Goal: Transaction & Acquisition: Purchase product/service

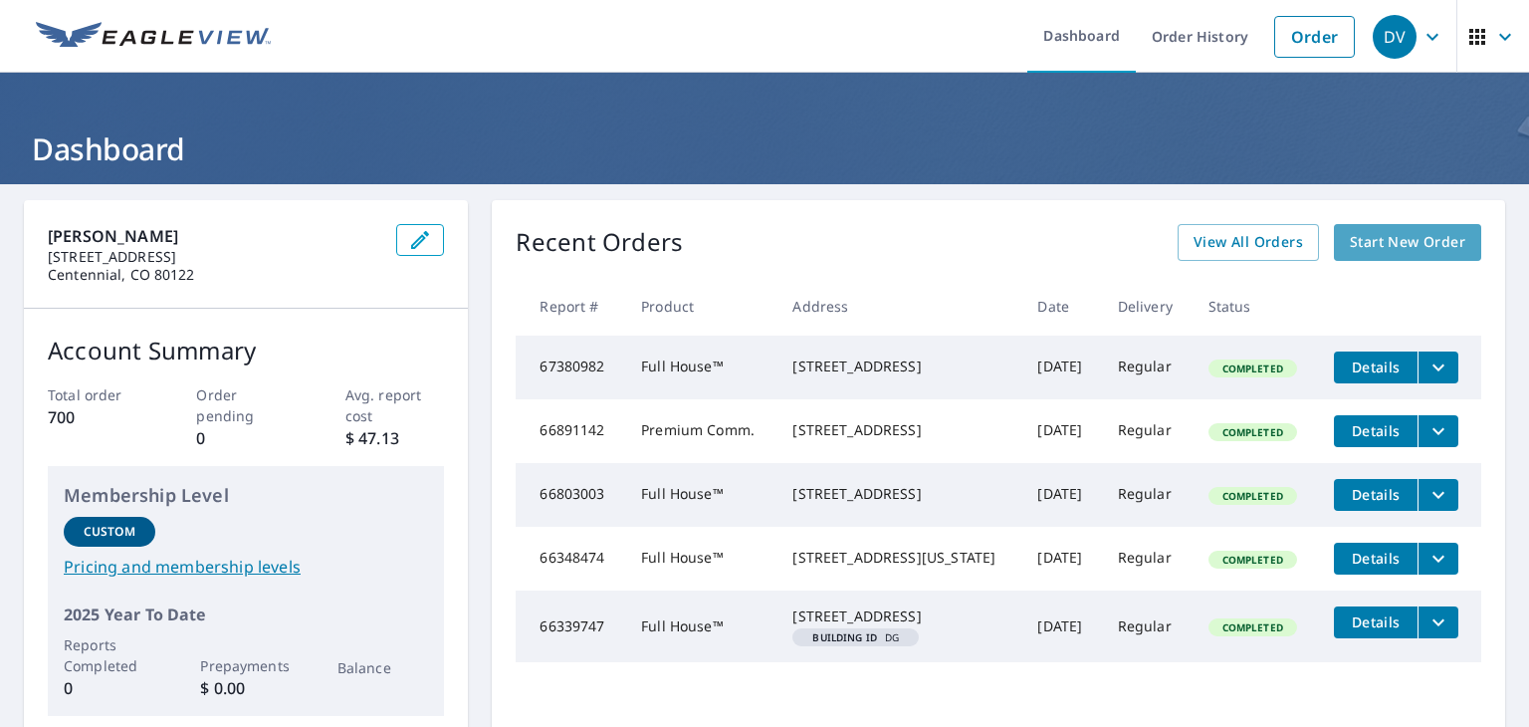
click at [1356, 242] on span "Start New Order" at bounding box center [1407, 242] width 115 height 25
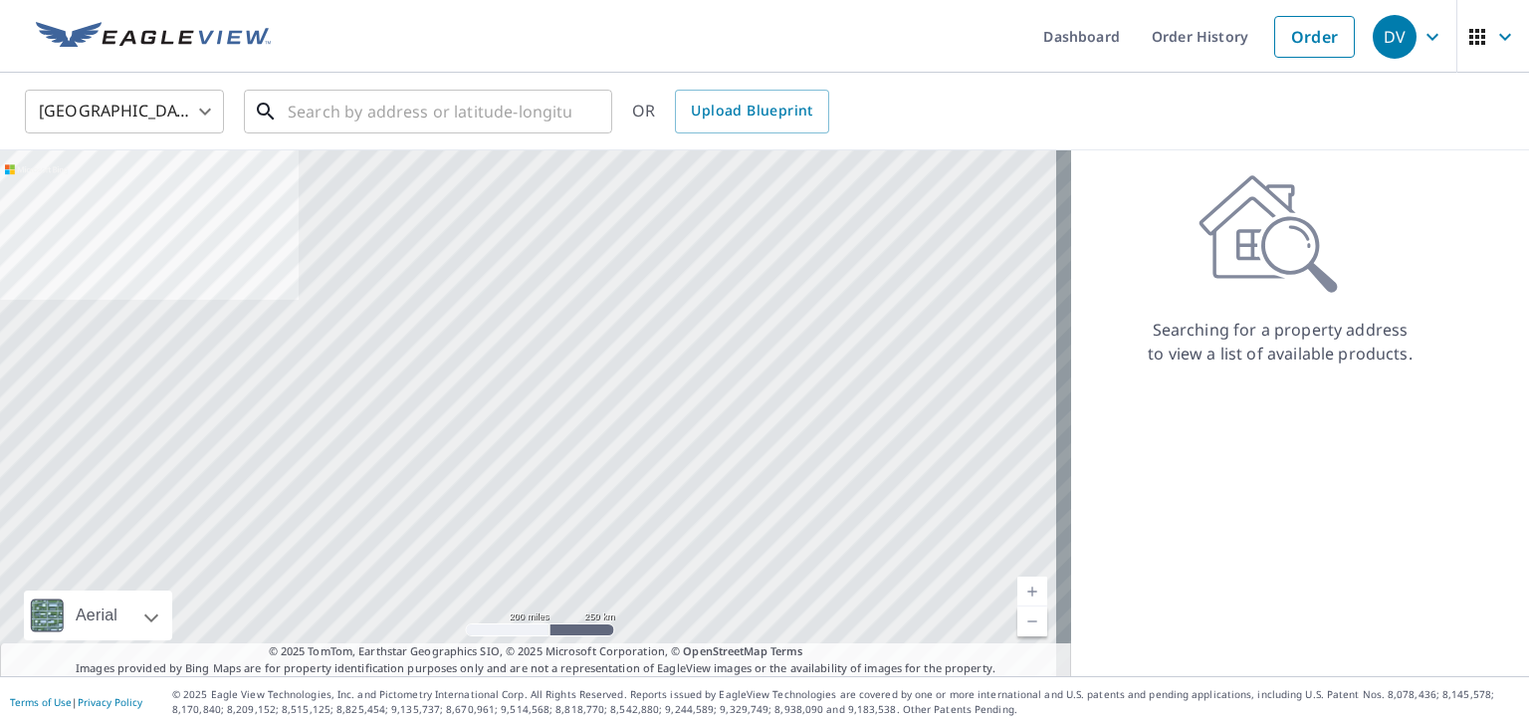
click at [522, 118] on input "text" at bounding box center [430, 112] width 284 height 56
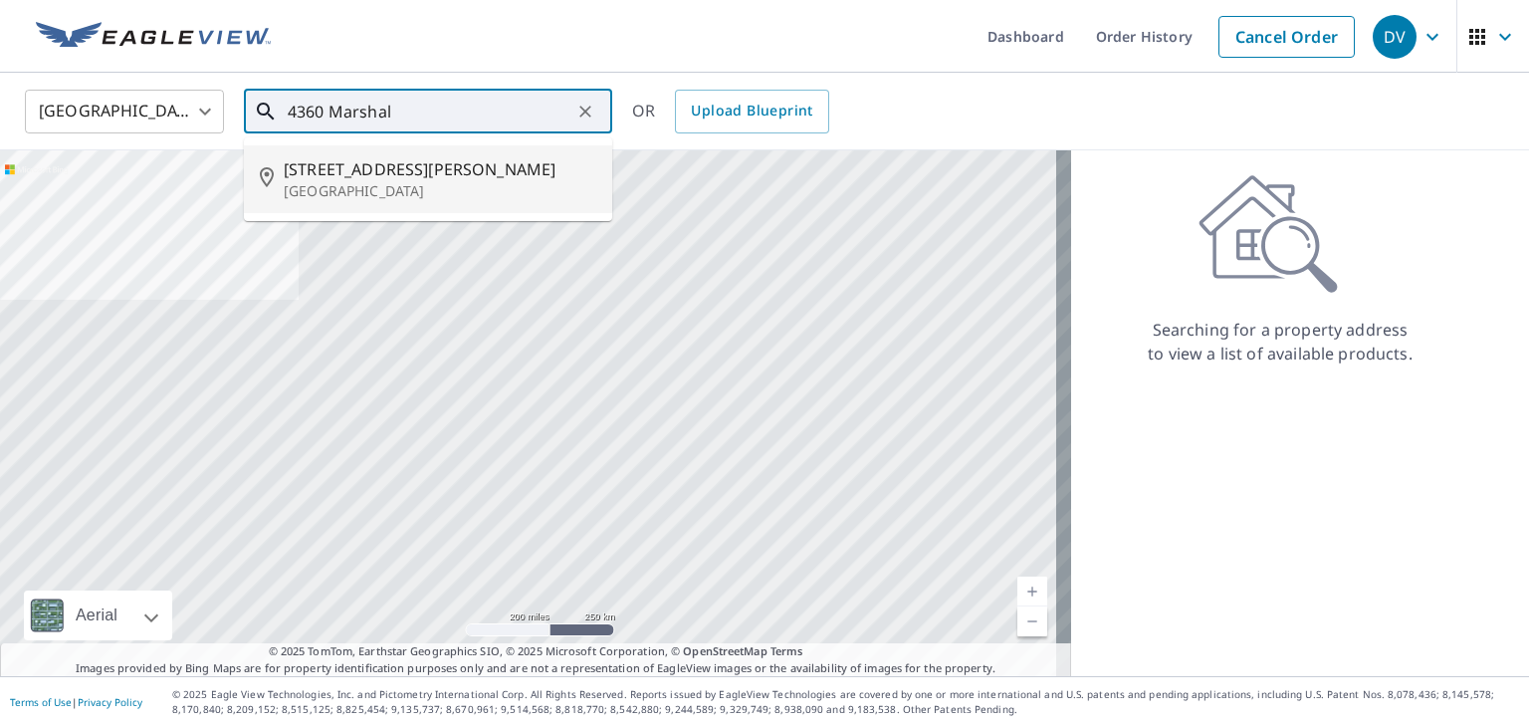
click at [371, 174] on span "[STREET_ADDRESS][PERSON_NAME]" at bounding box center [440, 169] width 313 height 24
type input "[STREET_ADDRESS][PERSON_NAME]"
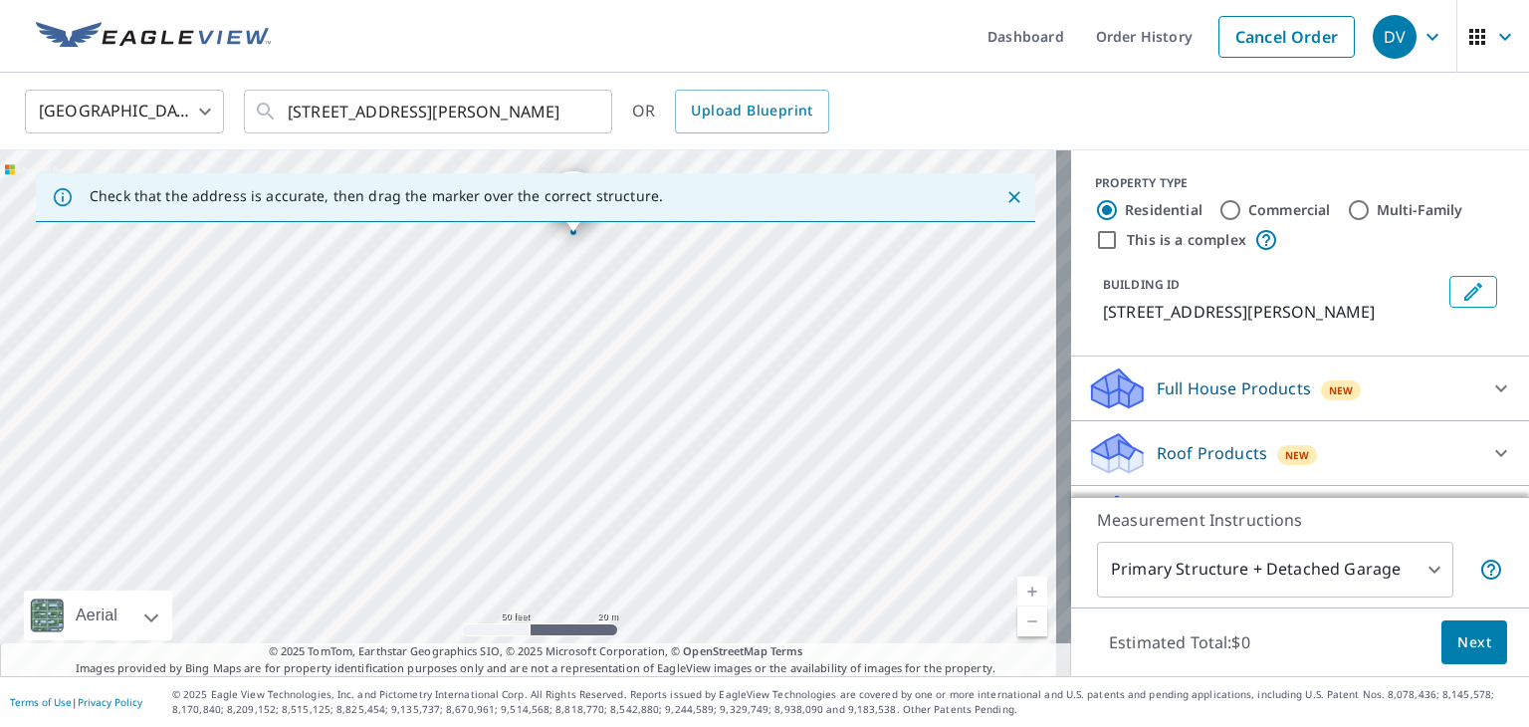
drag, startPoint x: 494, startPoint y: 385, endPoint x: 515, endPoint y: 314, distance: 74.7
click at [515, 314] on div "[STREET_ADDRESS][PERSON_NAME]" at bounding box center [535, 413] width 1071 height 526
drag, startPoint x: 618, startPoint y: 423, endPoint x: 611, endPoint y: 542, distance: 118.7
click at [611, 542] on div "[STREET_ADDRESS][PERSON_NAME]" at bounding box center [535, 413] width 1071 height 526
drag, startPoint x: 637, startPoint y: 431, endPoint x: 638, endPoint y: 463, distance: 31.9
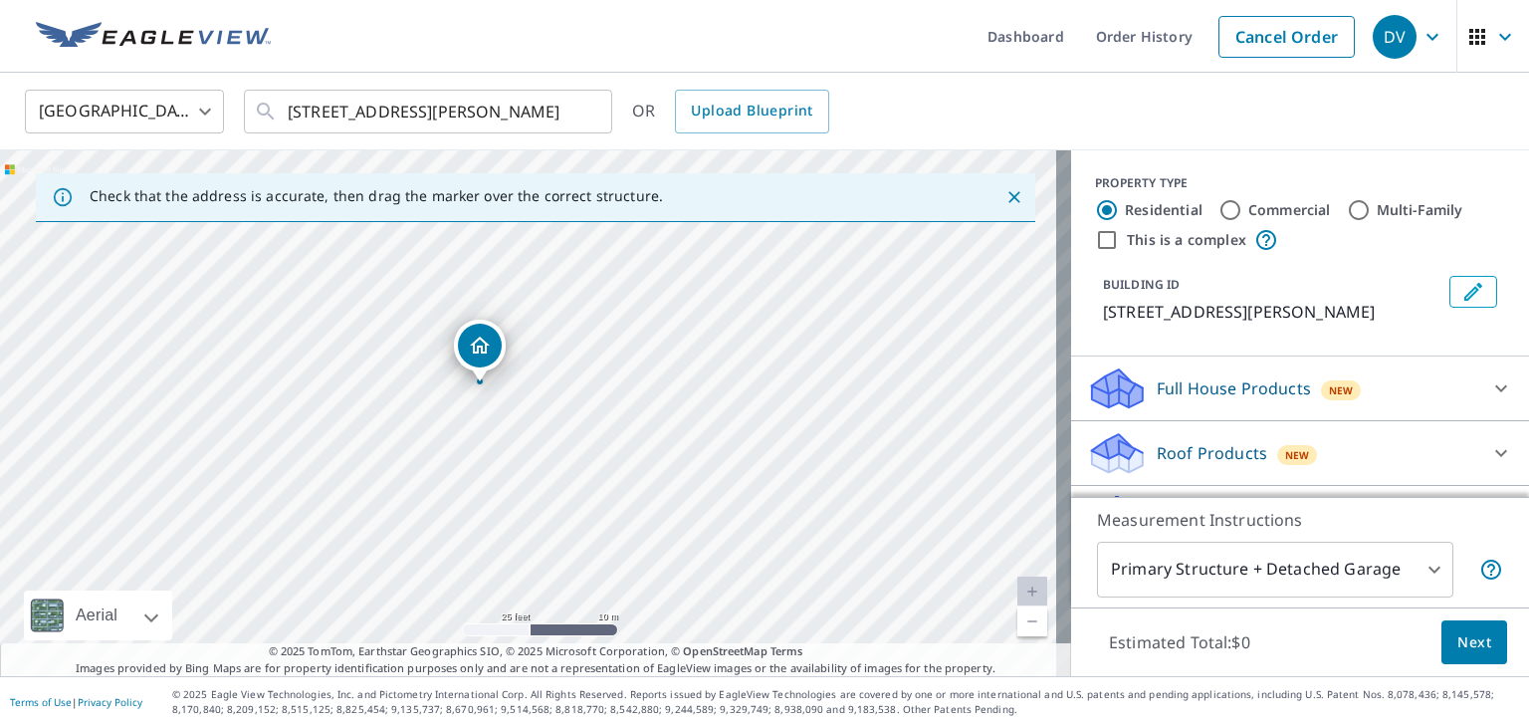
click at [638, 463] on div "[STREET_ADDRESS][PERSON_NAME]" at bounding box center [535, 413] width 1071 height 526
drag, startPoint x: 1219, startPoint y: 353, endPoint x: 1270, endPoint y: 399, distance: 69.1
drag, startPoint x: 1270, startPoint y: 399, endPoint x: 1371, endPoint y: 111, distance: 305.7
click at [1371, 111] on div "[GEOGRAPHIC_DATA] [GEOGRAPHIC_DATA] ​ [STREET_ADDRESS][PERSON_NAME] ​ OR Upload…" at bounding box center [757, 111] width 1495 height 47
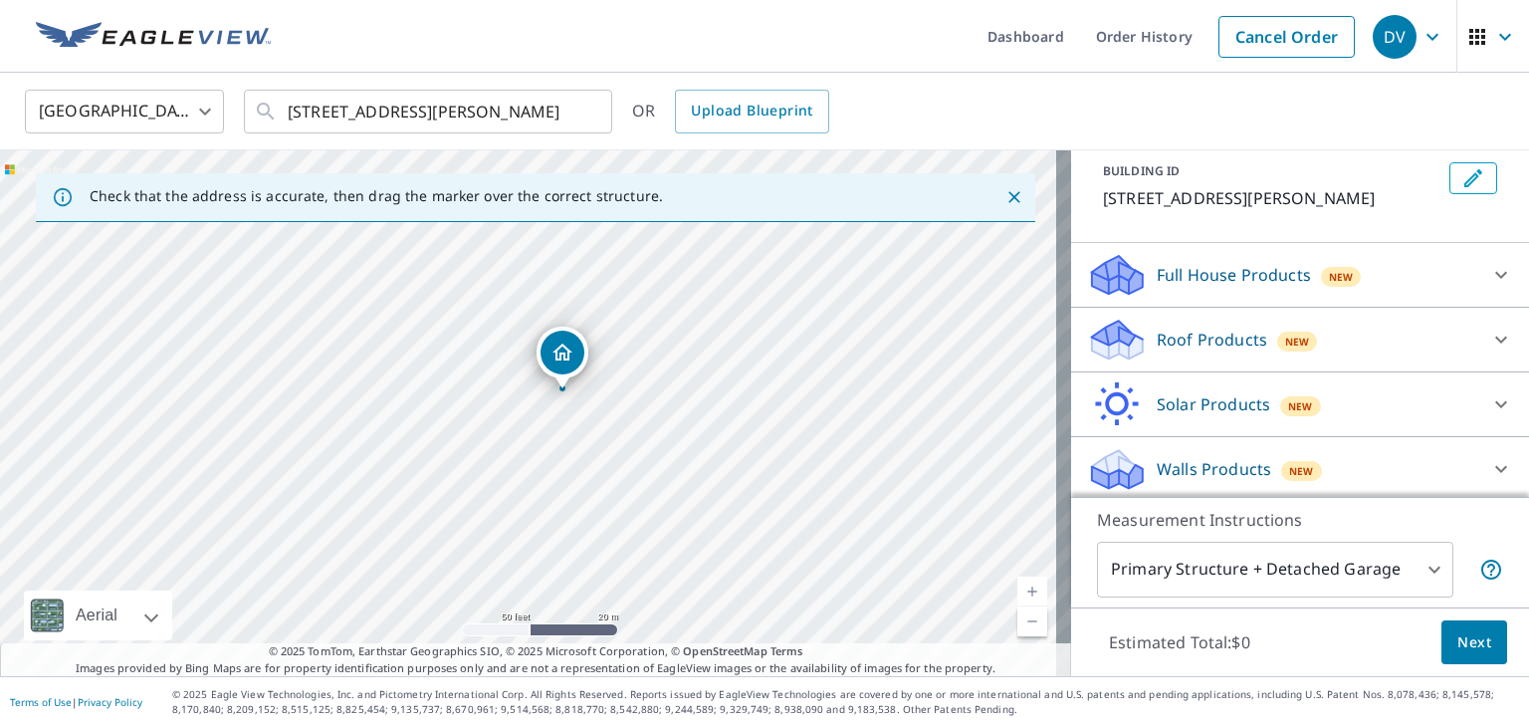
scroll to position [117, 0]
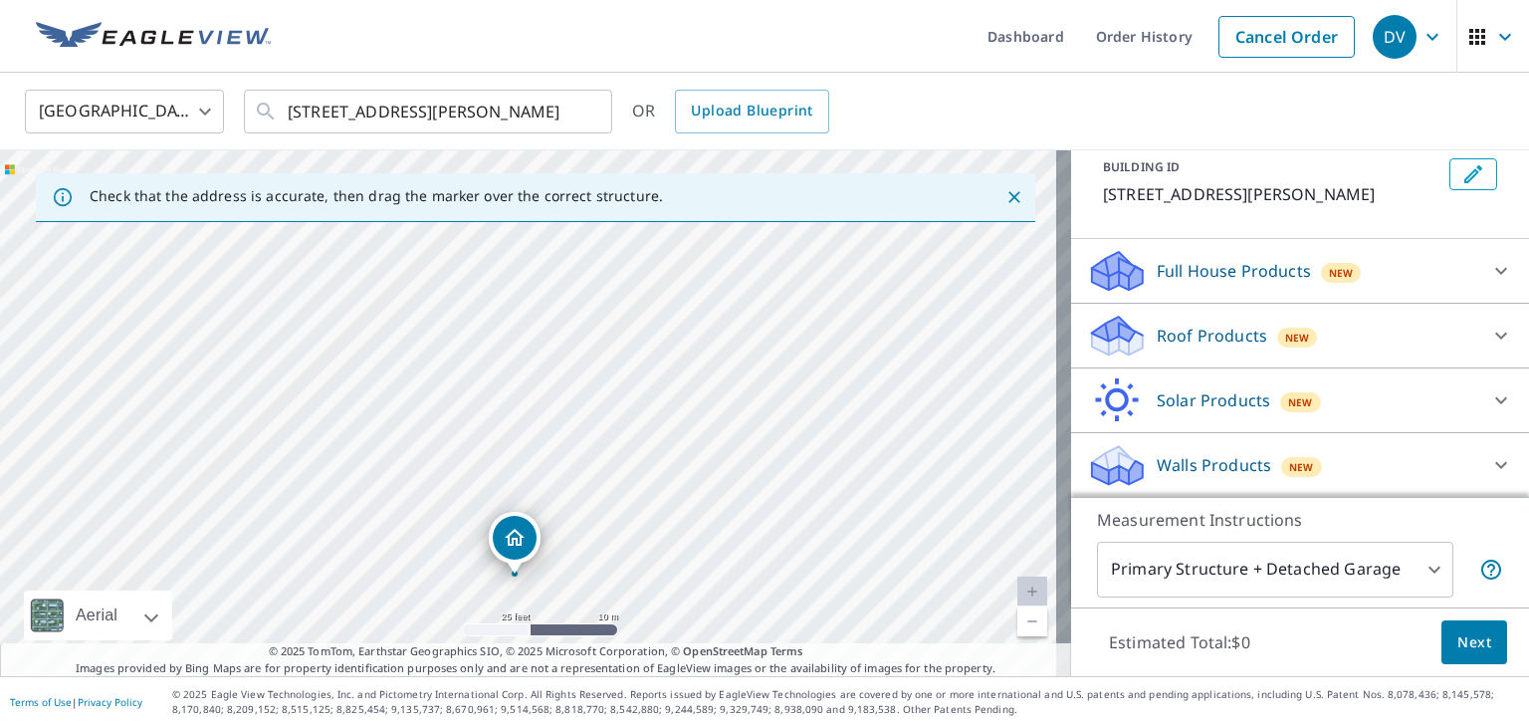
drag, startPoint x: 619, startPoint y: 390, endPoint x: 628, endPoint y: 582, distance: 192.4
click at [628, 582] on div "[STREET_ADDRESS][PERSON_NAME]" at bounding box center [535, 413] width 1071 height 526
drag, startPoint x: 702, startPoint y: 380, endPoint x: 689, endPoint y: 225, distance: 155.9
click at [689, 225] on div "[STREET_ADDRESS][PERSON_NAME]" at bounding box center [535, 413] width 1071 height 526
drag, startPoint x: 674, startPoint y: 372, endPoint x: 677, endPoint y: 204, distance: 168.3
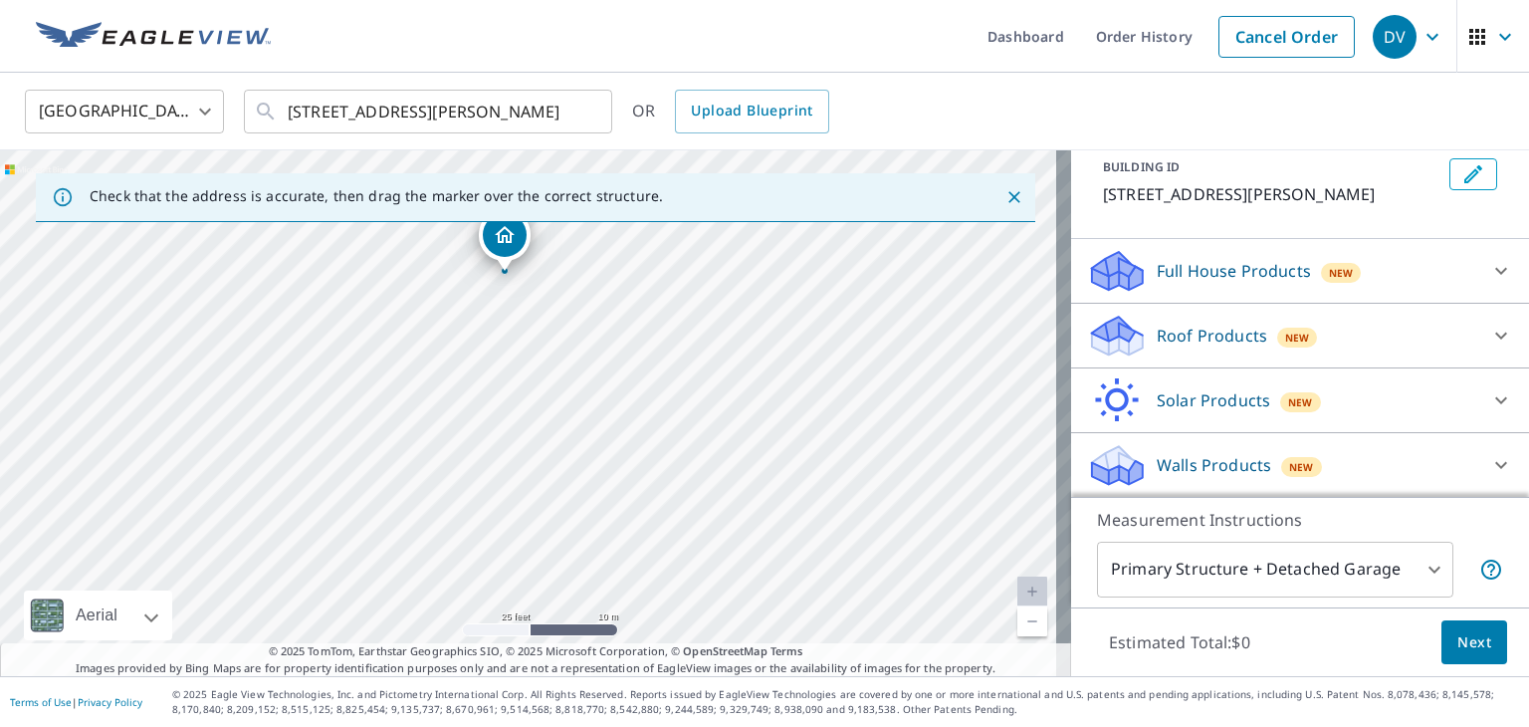
click at [677, 204] on div "Check that the address is accurate, then drag the marker over the correct struc…" at bounding box center [535, 413] width 1071 height 526
click at [634, 417] on div "[STREET_ADDRESS][PERSON_NAME]" at bounding box center [535, 413] width 1071 height 526
click at [1489, 331] on icon at bounding box center [1501, 336] width 24 height 24
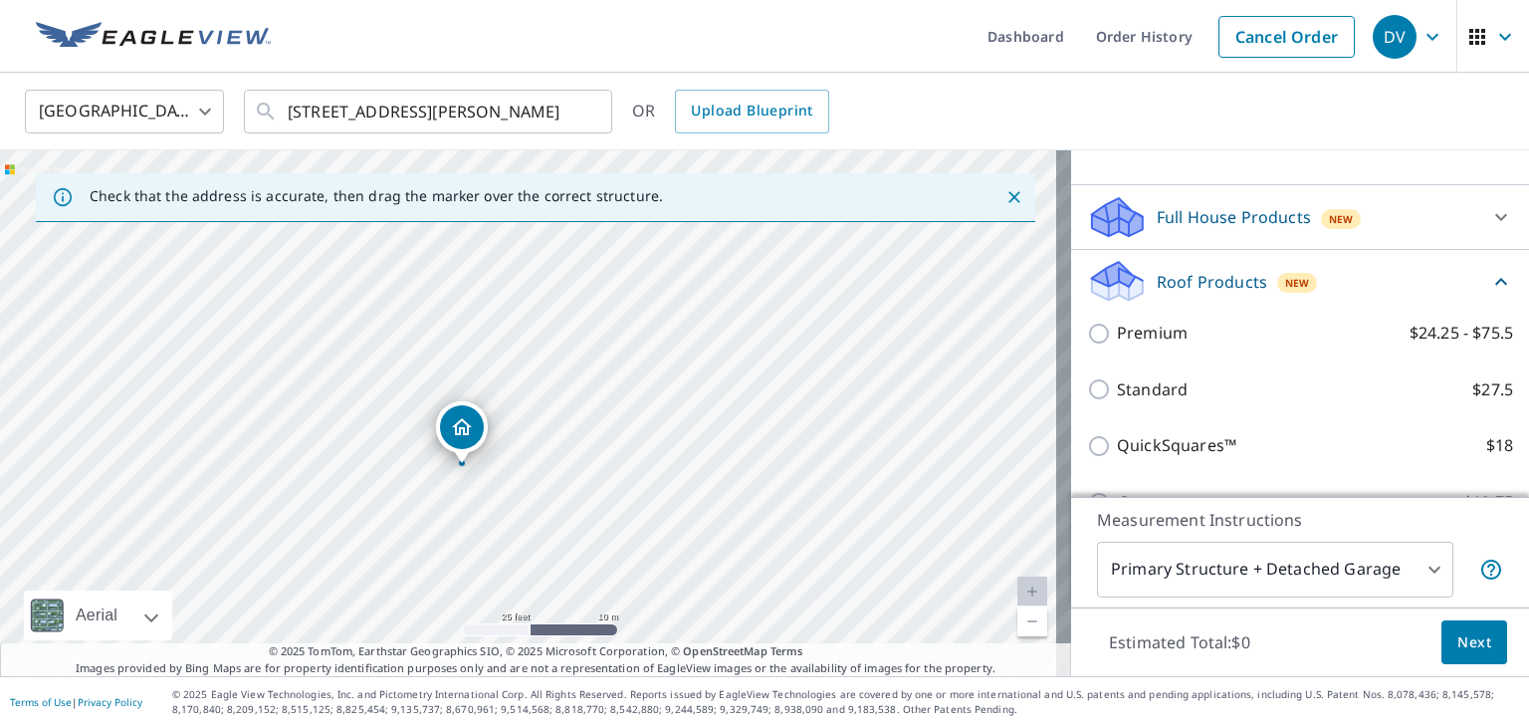
scroll to position [217, 0]
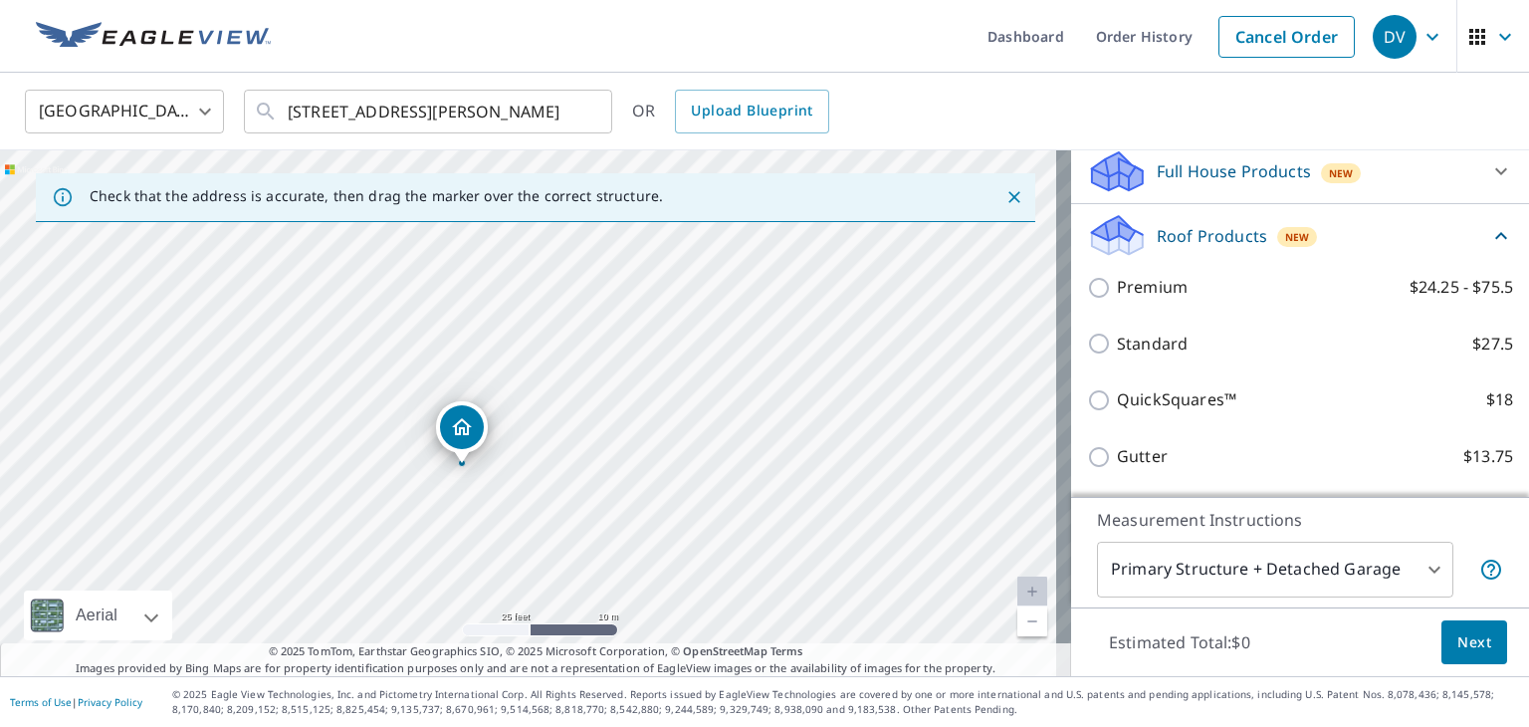
click at [1205, 167] on p "Full House Products" at bounding box center [1234, 171] width 154 height 24
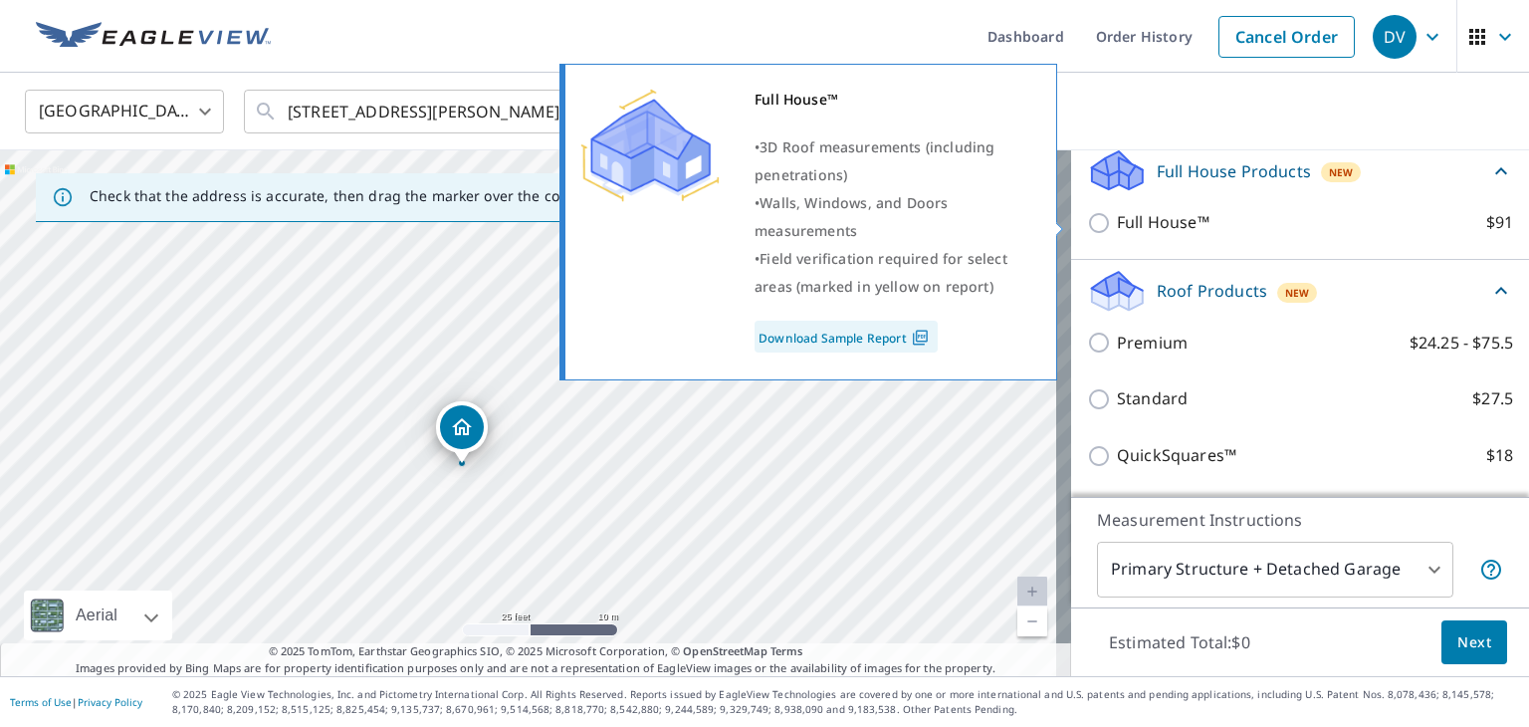
click at [1087, 220] on input "Full House™ $91" at bounding box center [1102, 223] width 30 height 24
checkbox input "true"
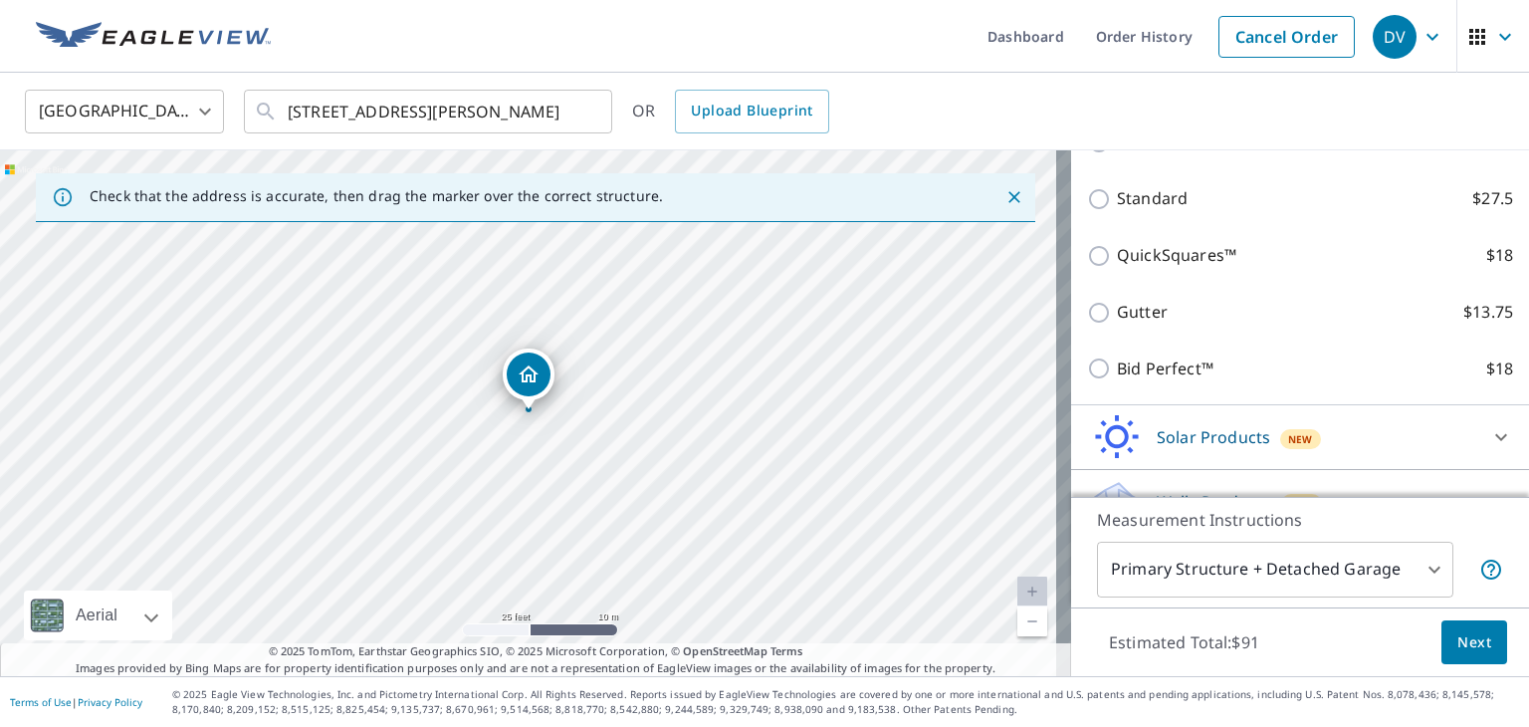
scroll to position [528, 0]
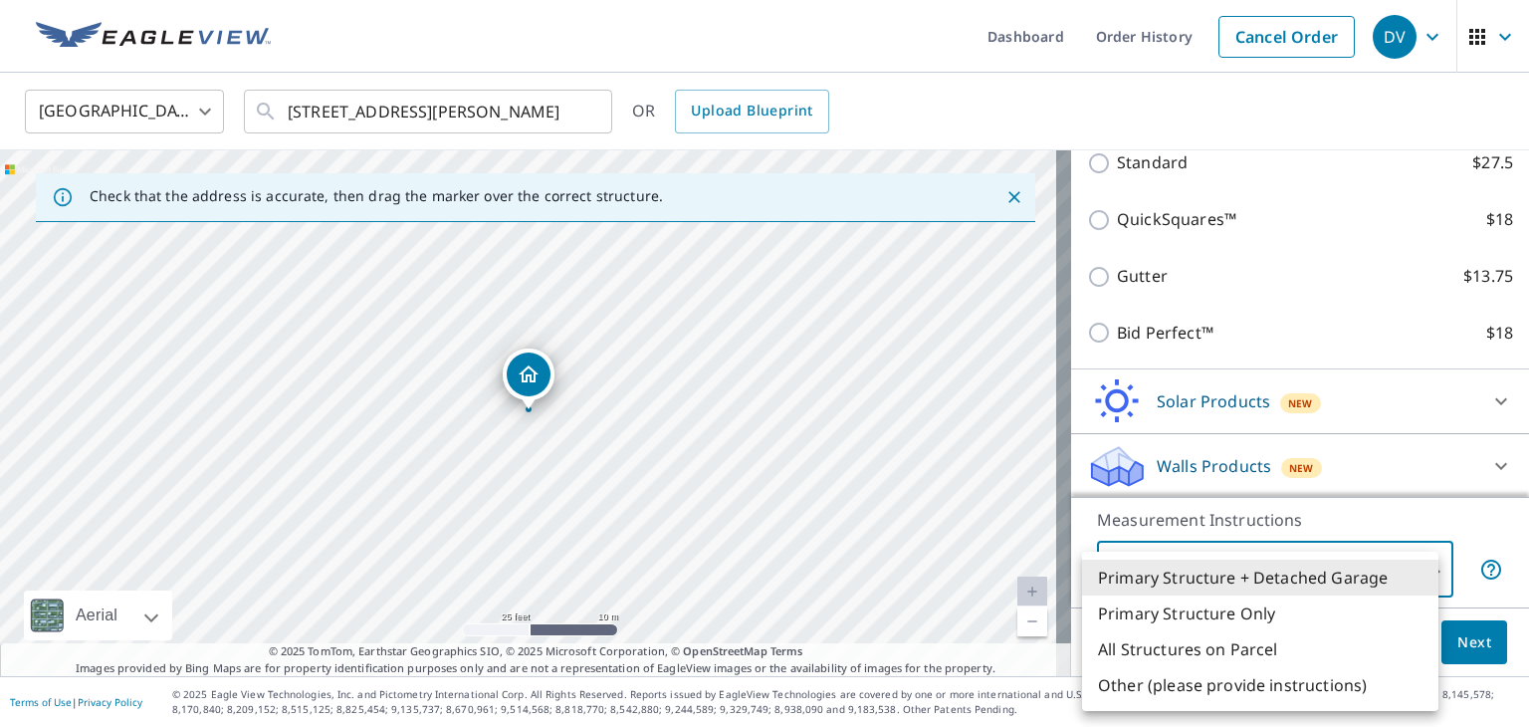
click at [1330, 572] on body "DV DV Dashboard Order History Cancel Order DV [GEOGRAPHIC_DATA] US ​ [STREET_AD…" at bounding box center [764, 363] width 1529 height 727
click at [1232, 640] on li "All Structures on Parcel" at bounding box center [1260, 649] width 356 height 36
type input "3"
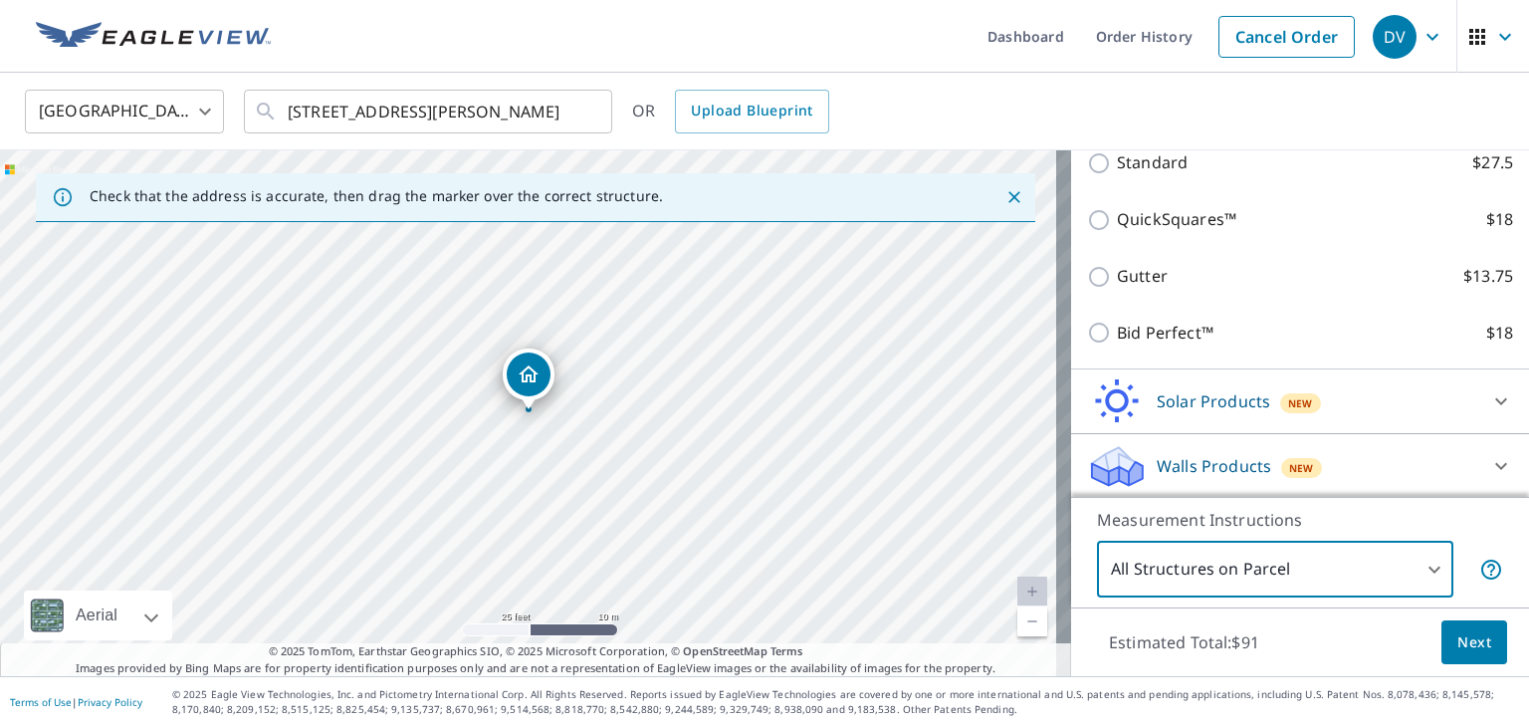
click at [1458, 642] on span "Next" at bounding box center [1475, 642] width 34 height 25
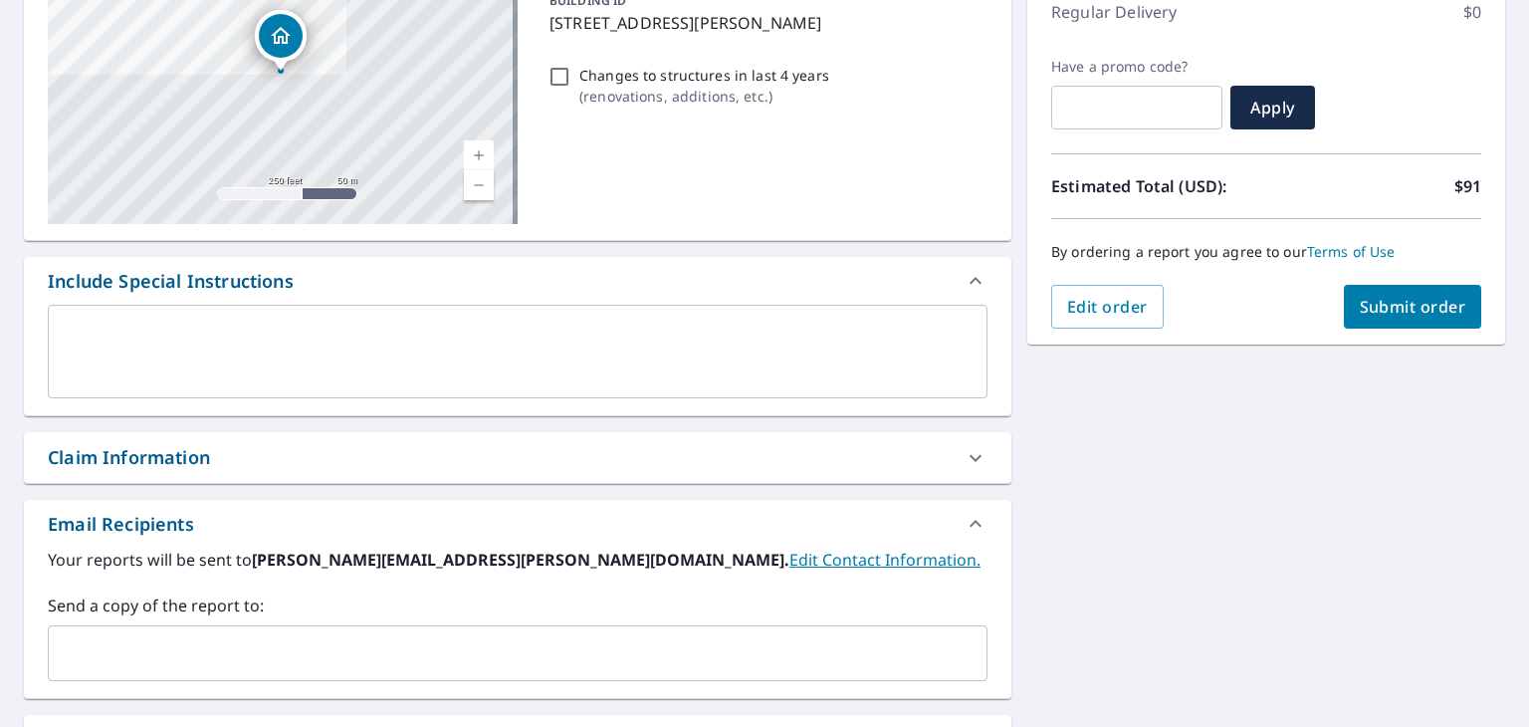
scroll to position [299, 0]
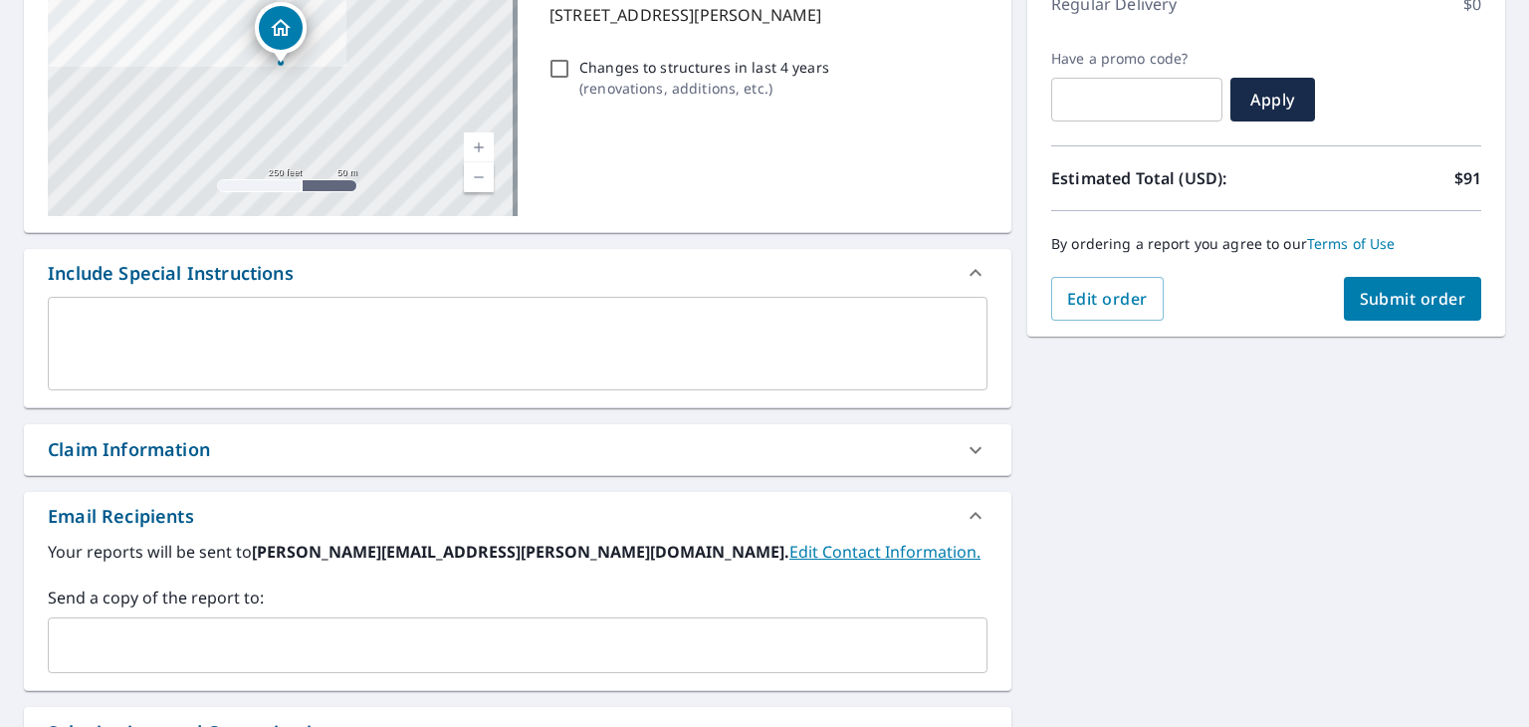
click at [1394, 293] on span "Submit order" at bounding box center [1413, 299] width 107 height 22
checkbox input "true"
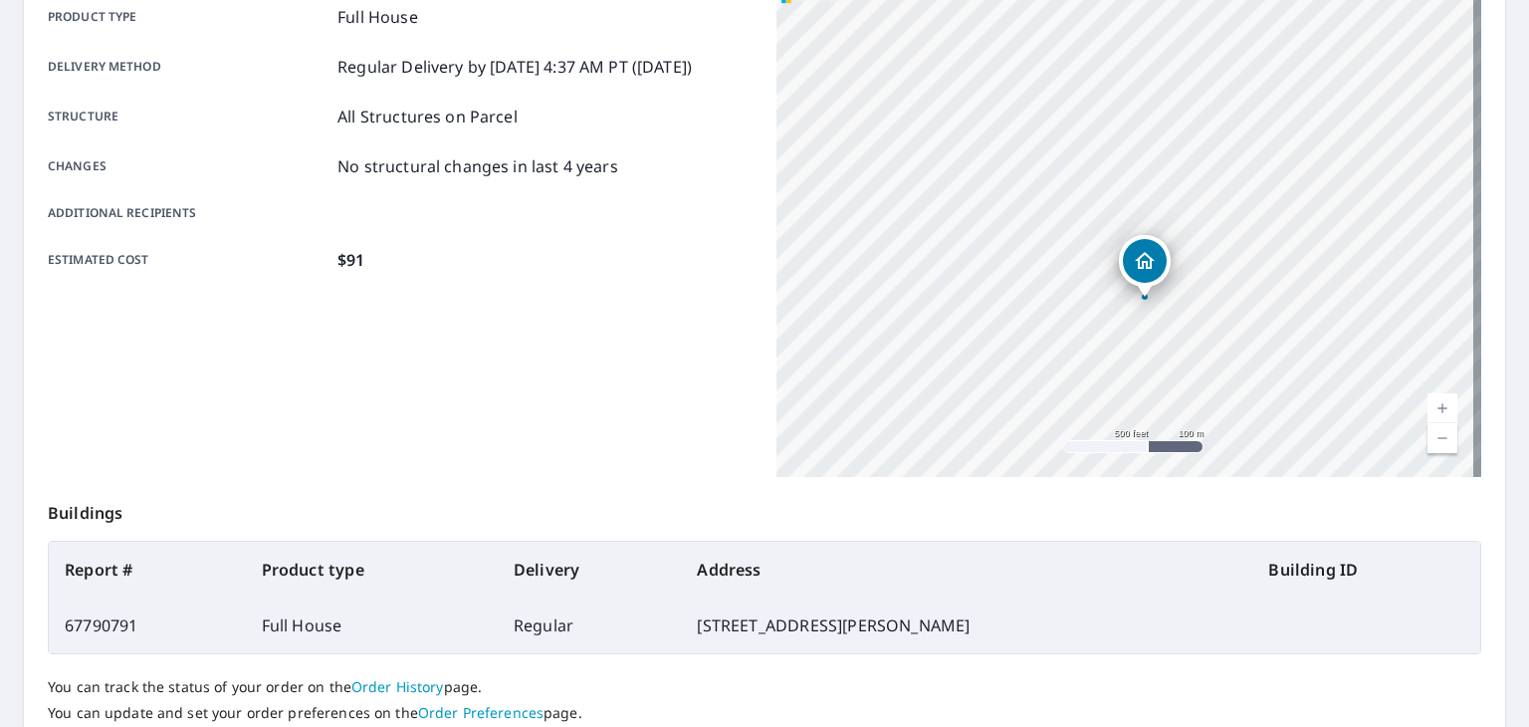
click at [1162, 379] on div "[STREET_ADDRESS][PERSON_NAME]" at bounding box center [1129, 228] width 705 height 498
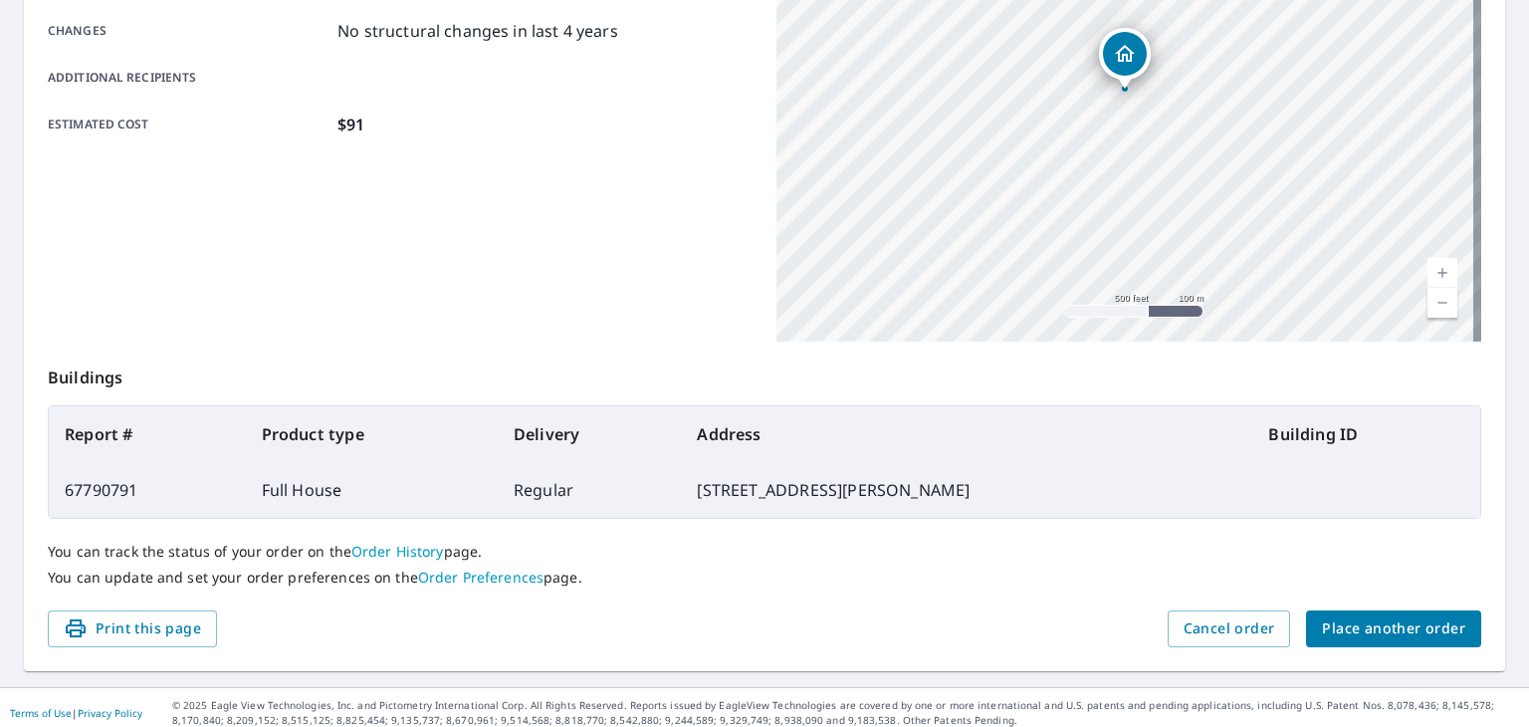
scroll to position [444, 0]
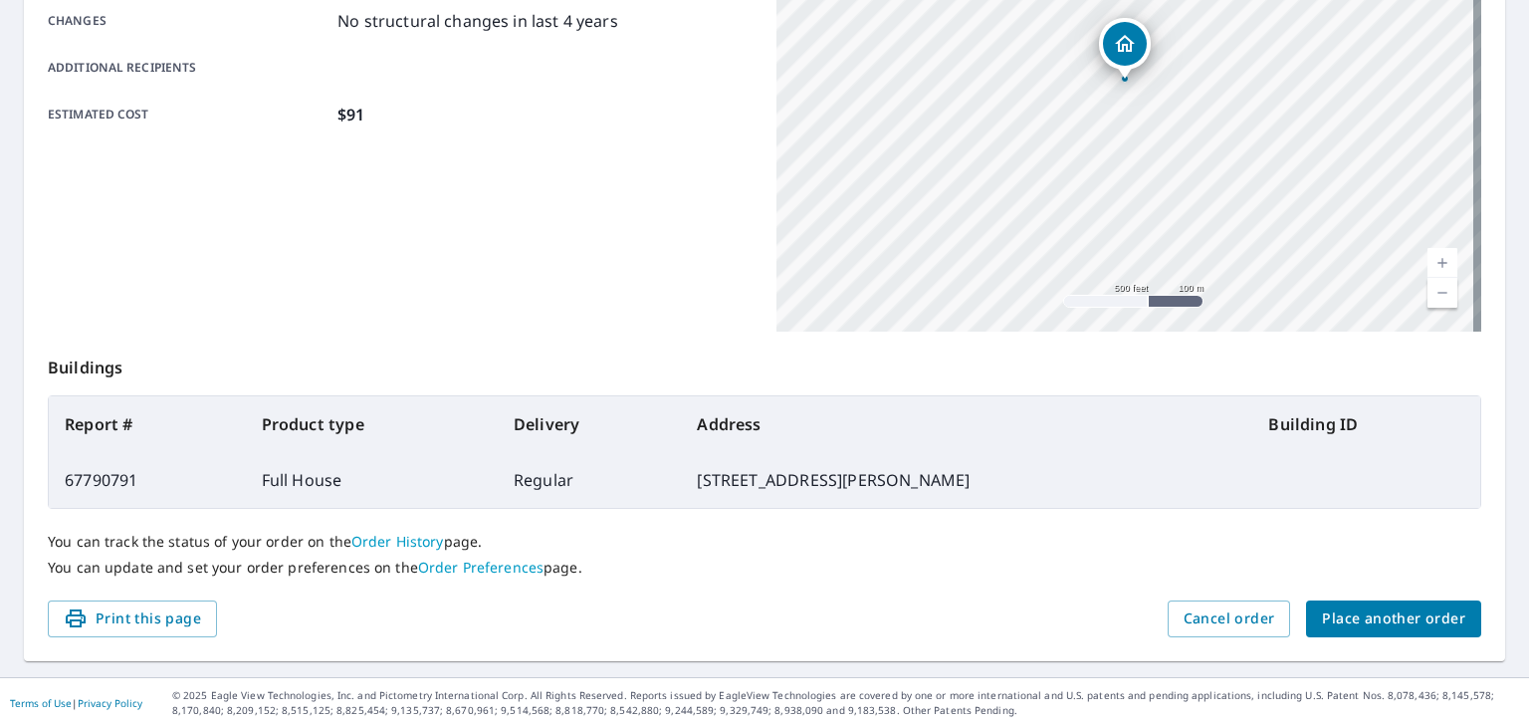
click at [1366, 610] on span "Place another order" at bounding box center [1393, 618] width 143 height 25
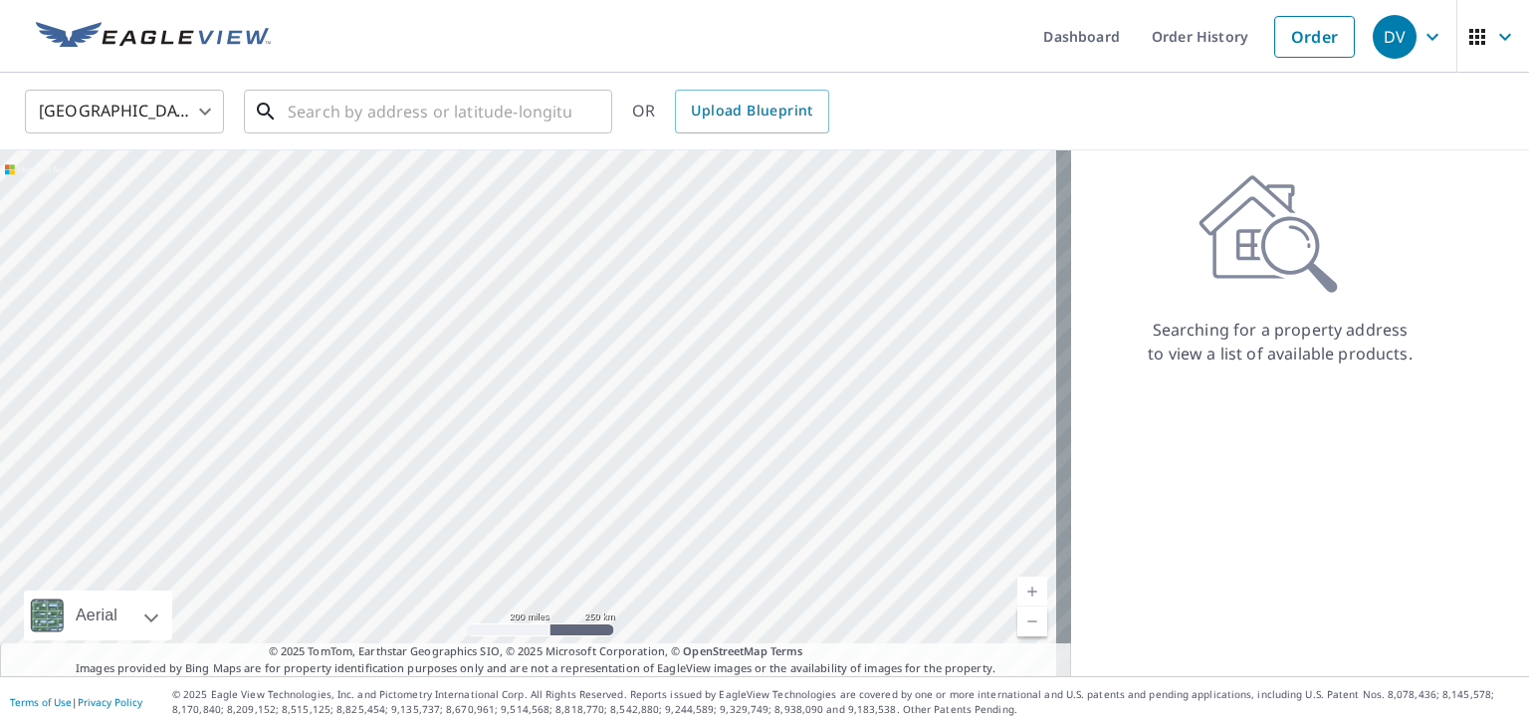
click at [451, 109] on input "text" at bounding box center [430, 112] width 284 height 56
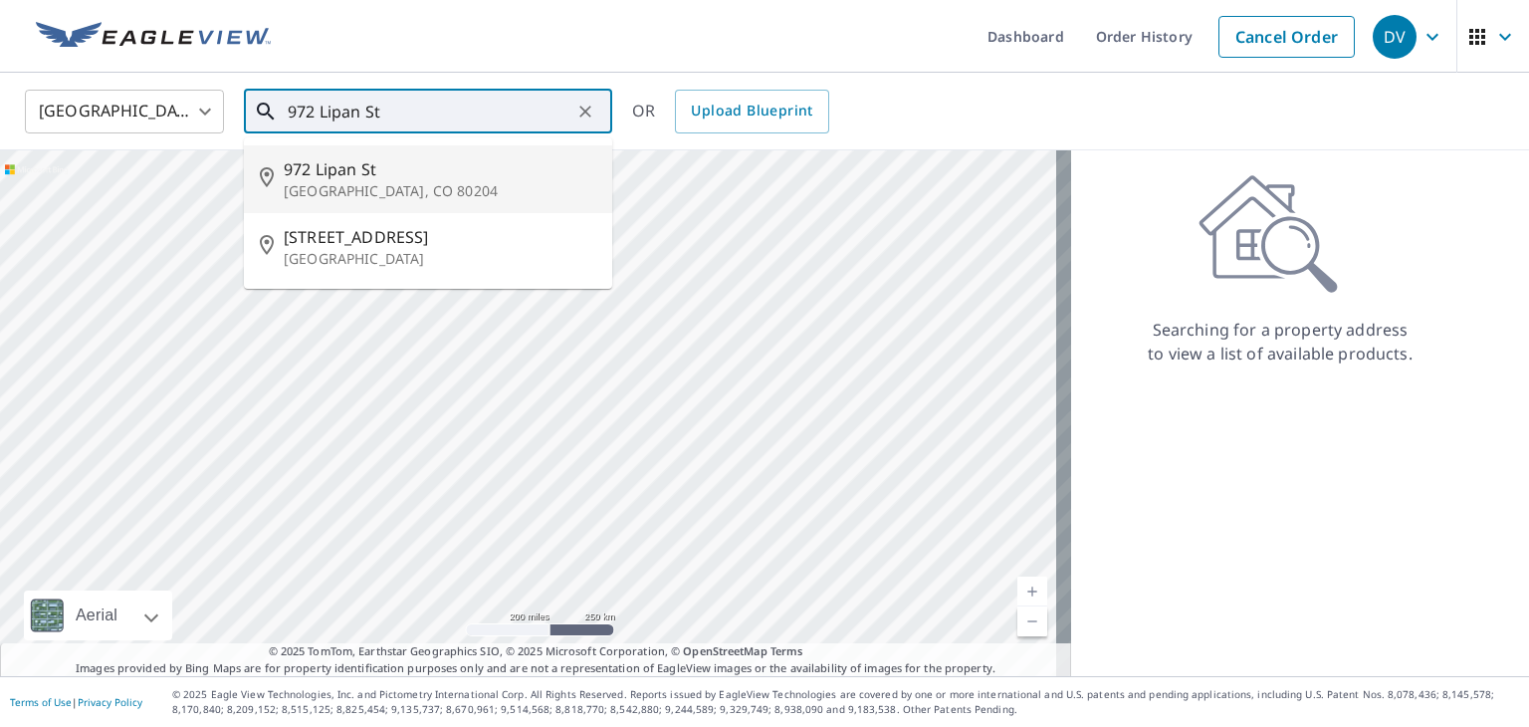
click at [315, 172] on span "972 Lipan St" at bounding box center [440, 169] width 313 height 24
type input "[STREET_ADDRESS]"
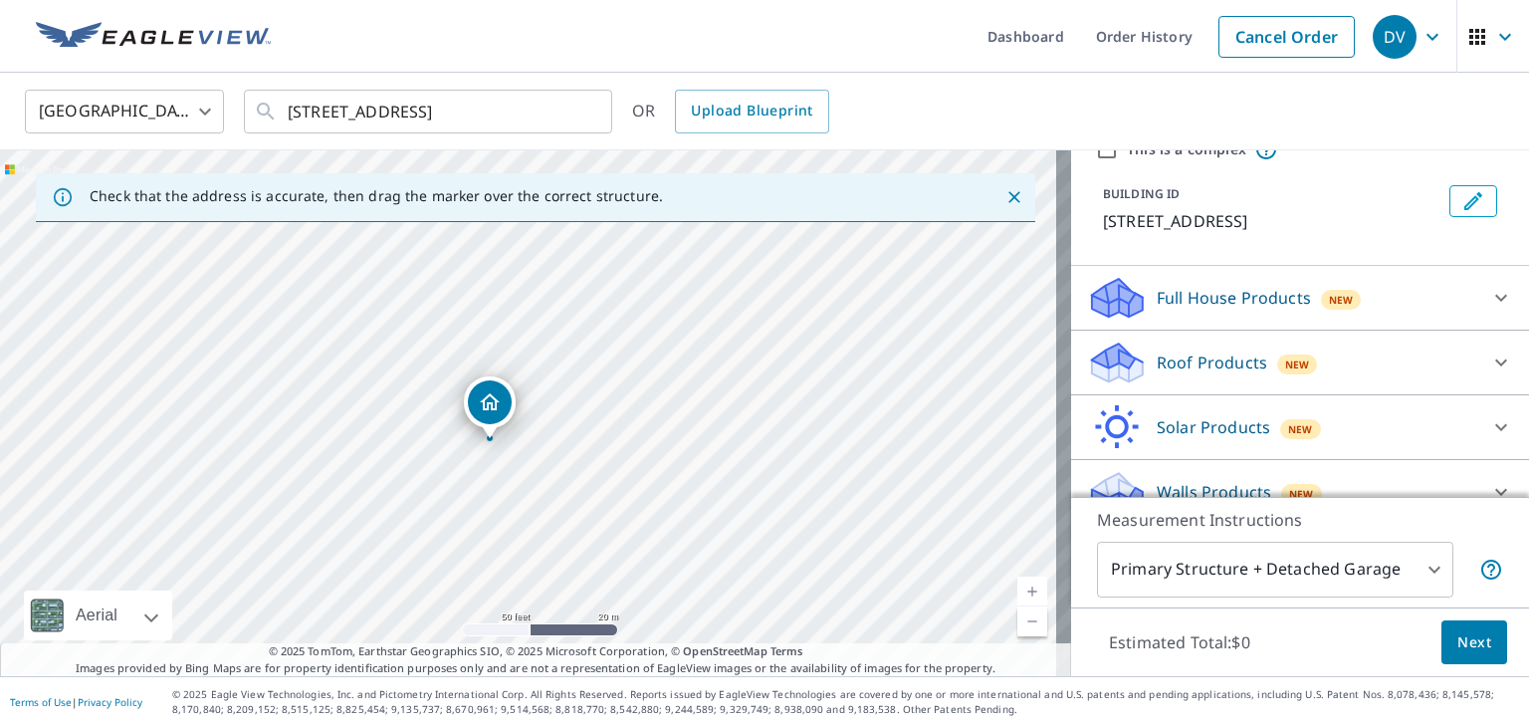
scroll to position [117, 0]
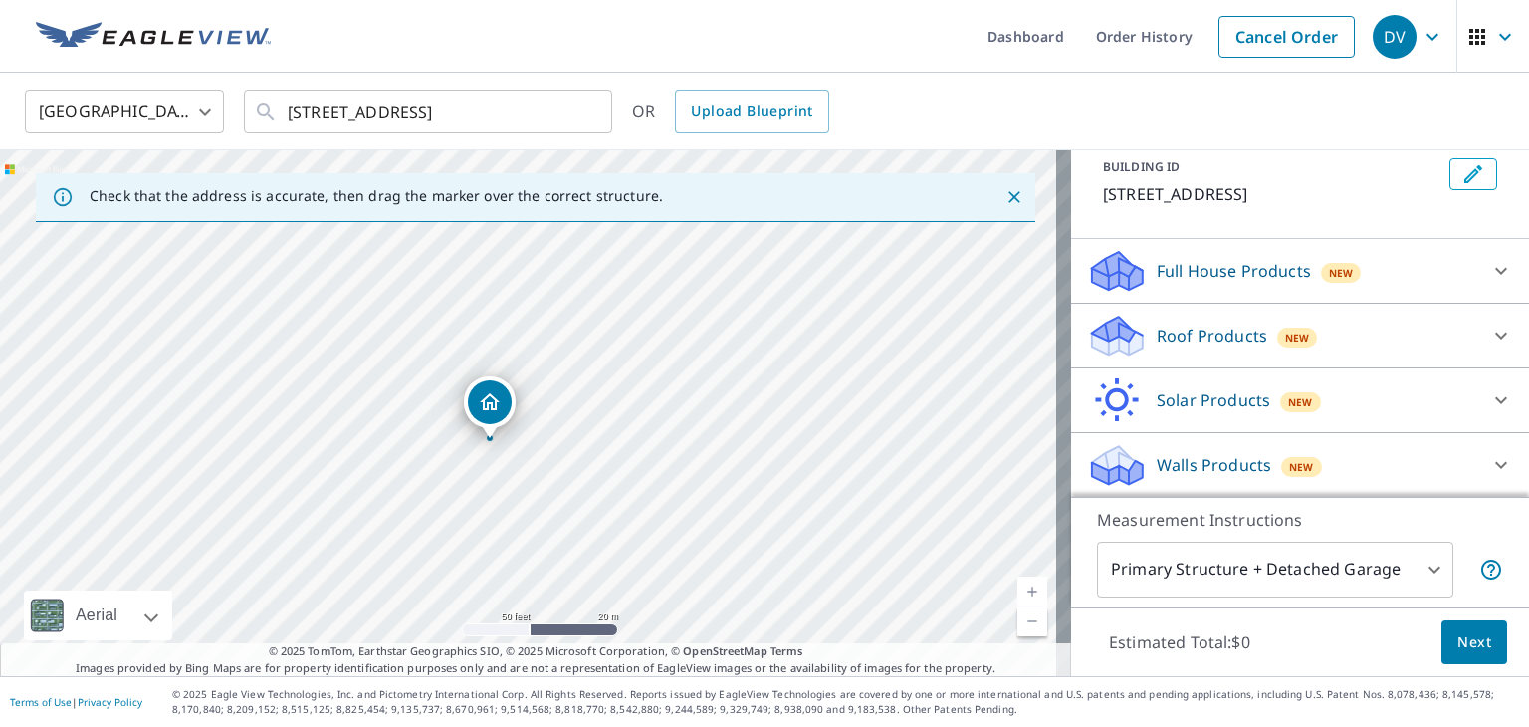
click at [1179, 273] on p "Full House Products" at bounding box center [1234, 271] width 154 height 24
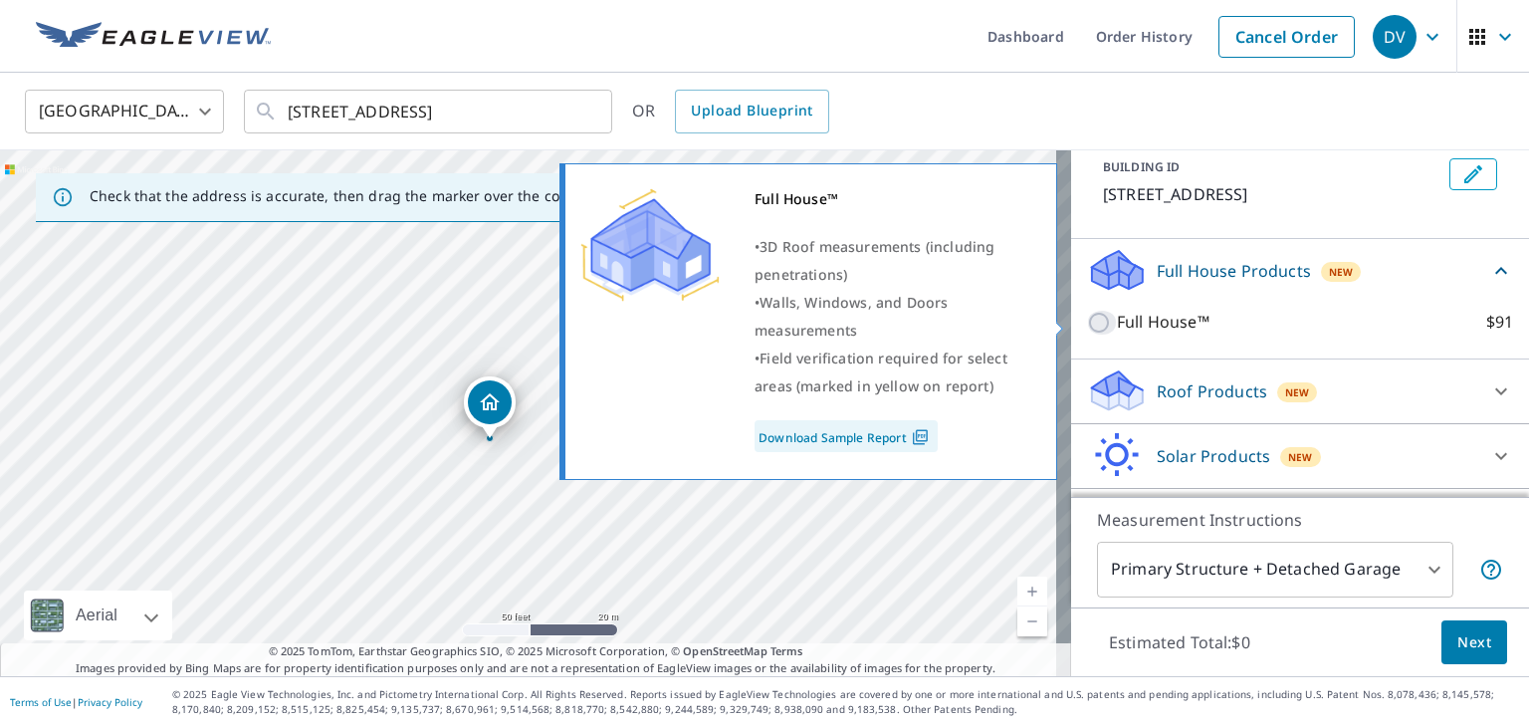
click at [1087, 326] on input "Full House™ $91" at bounding box center [1102, 323] width 30 height 24
checkbox input "true"
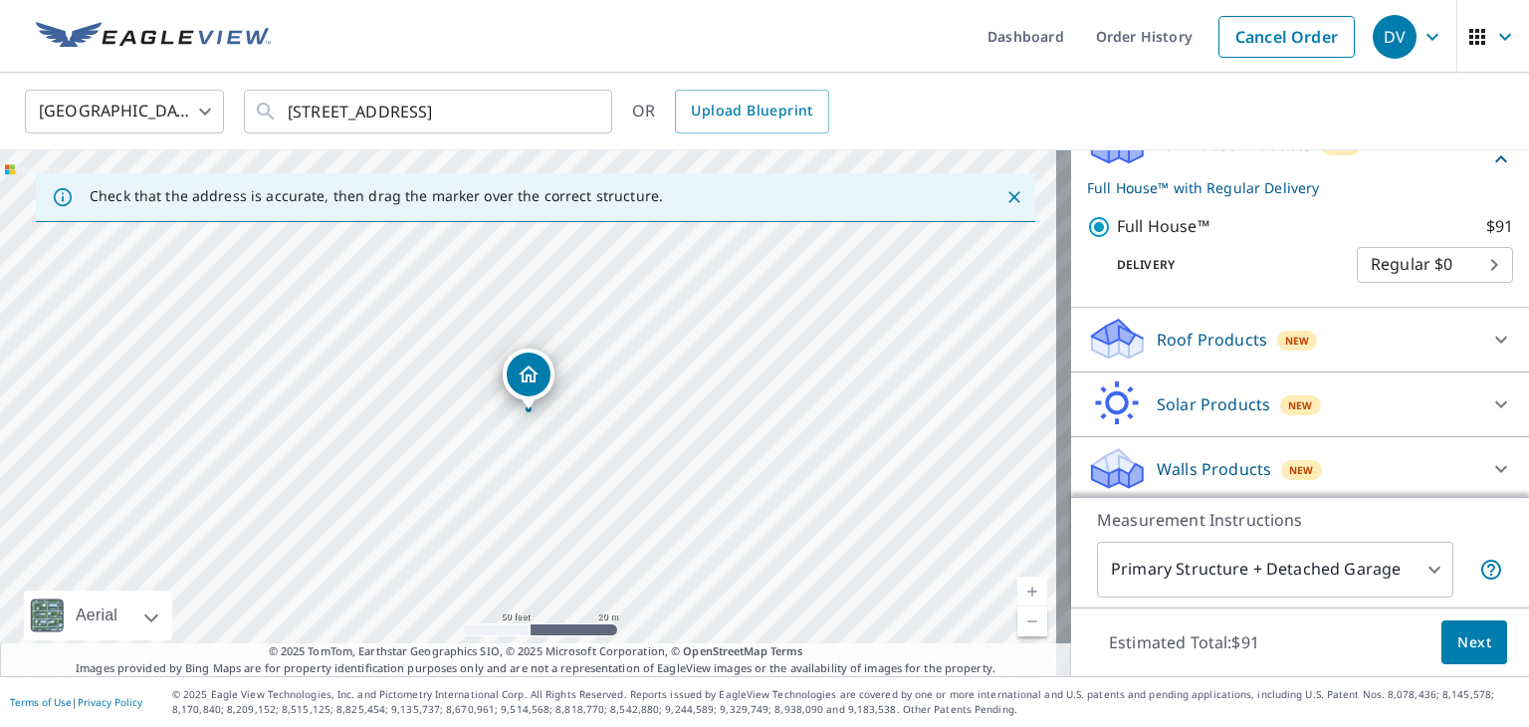
scroll to position [247, 0]
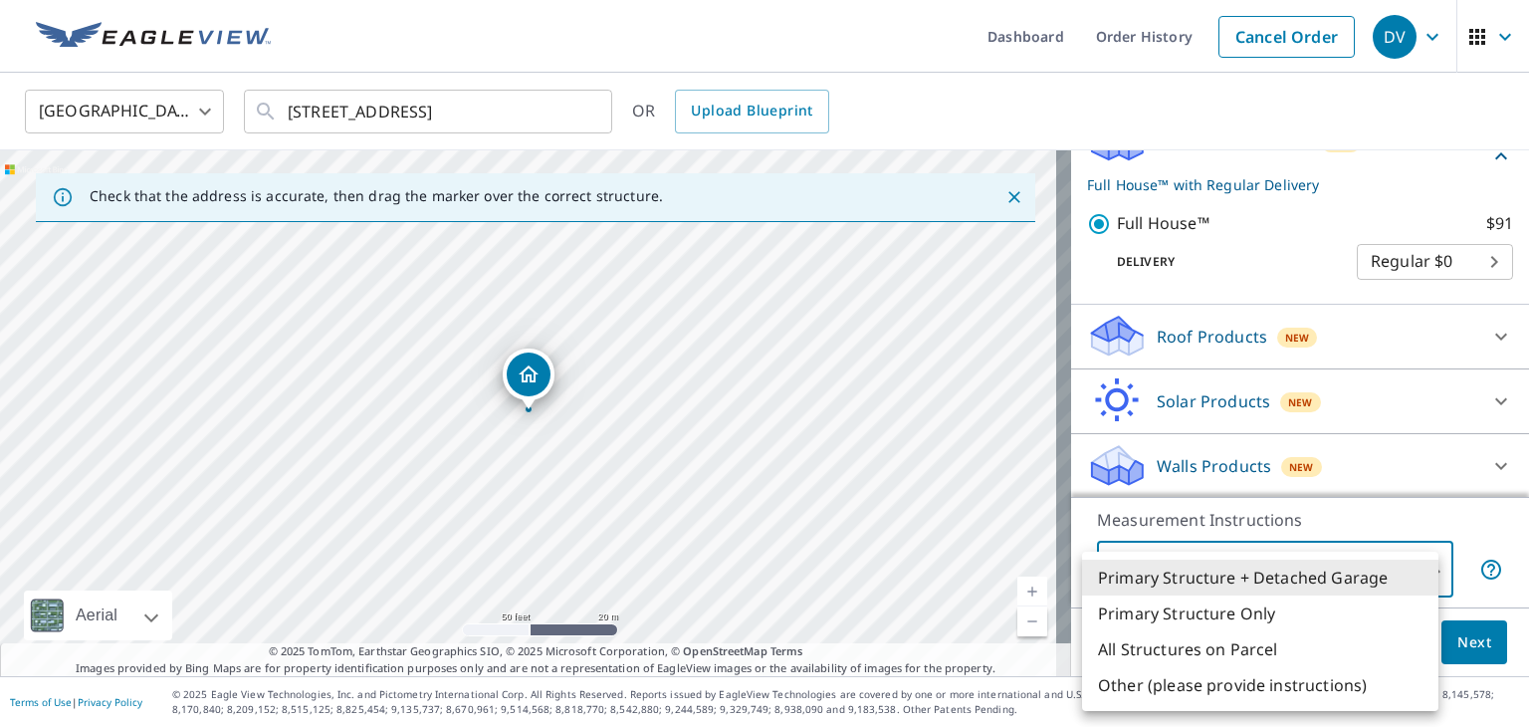
click at [1299, 574] on body "DV DV Dashboard Order History Cancel Order DV [GEOGRAPHIC_DATA] [GEOGRAPHIC_DAT…" at bounding box center [764, 363] width 1529 height 727
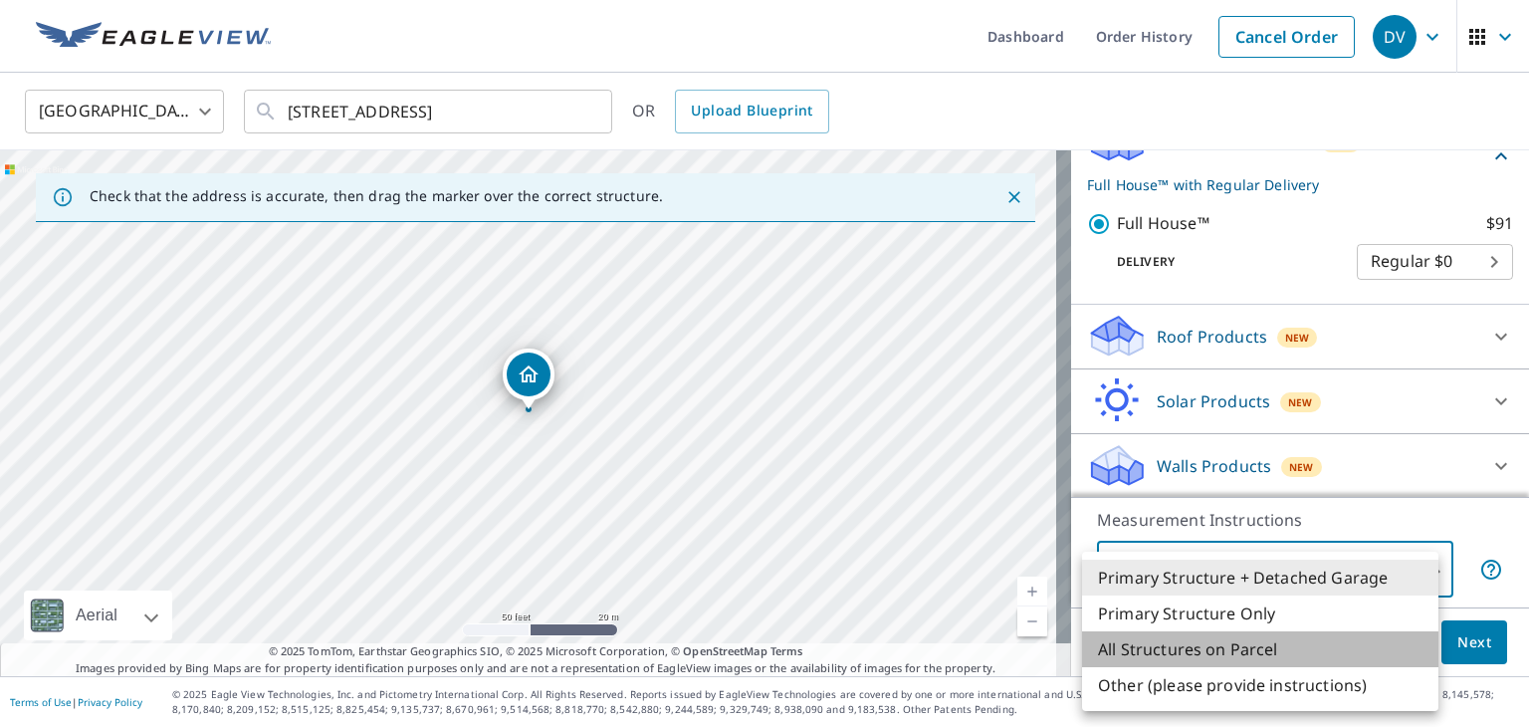
click at [1217, 646] on li "All Structures on Parcel" at bounding box center [1260, 649] width 356 height 36
type input "3"
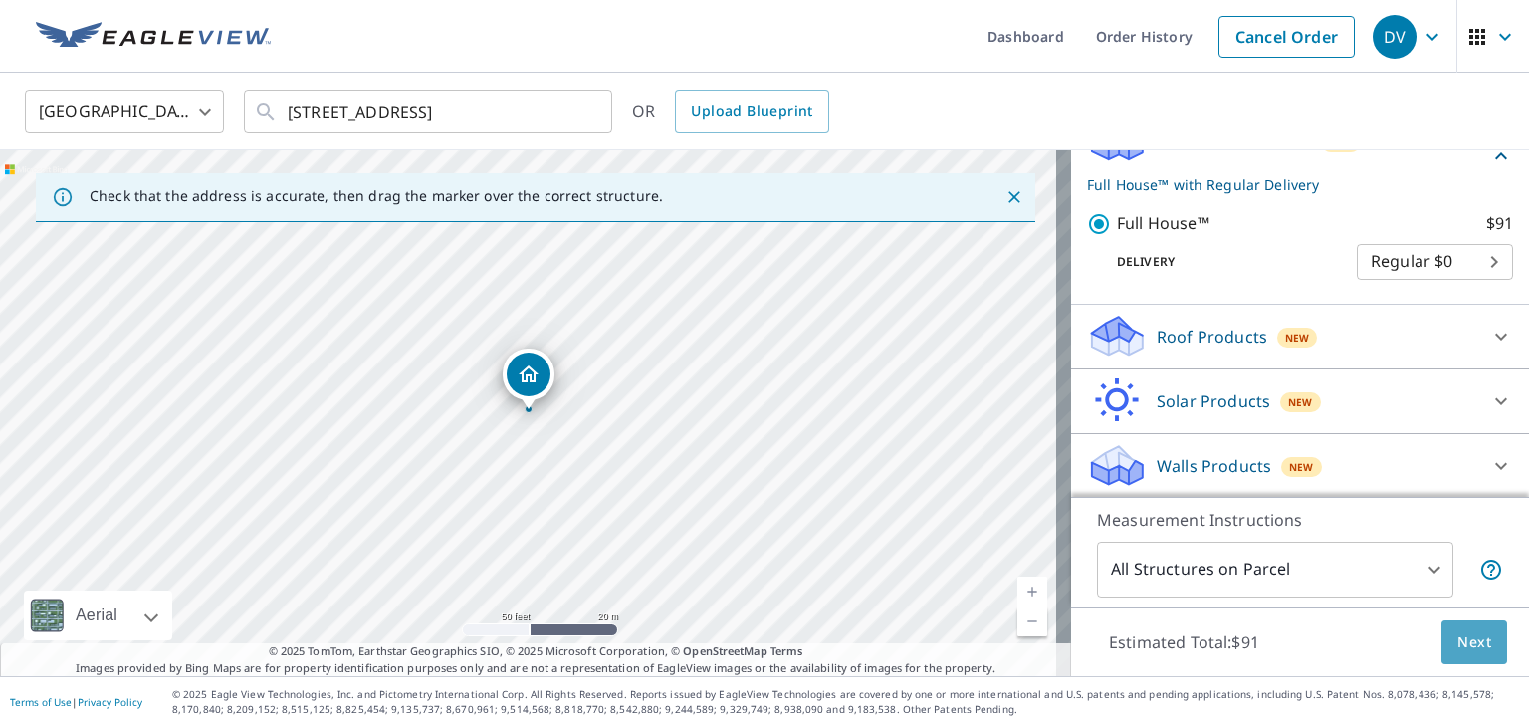
click at [1462, 642] on span "Next" at bounding box center [1475, 642] width 34 height 25
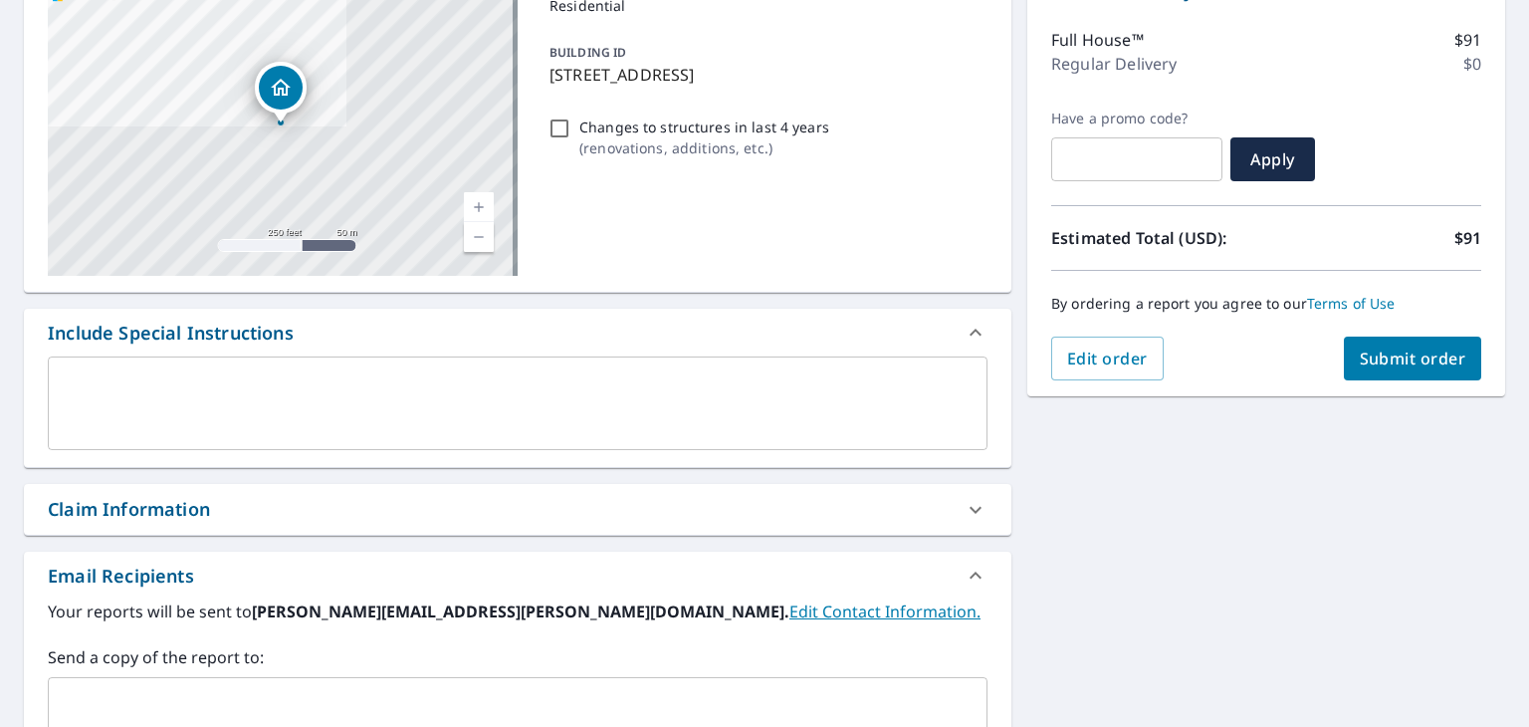
scroll to position [199, 0]
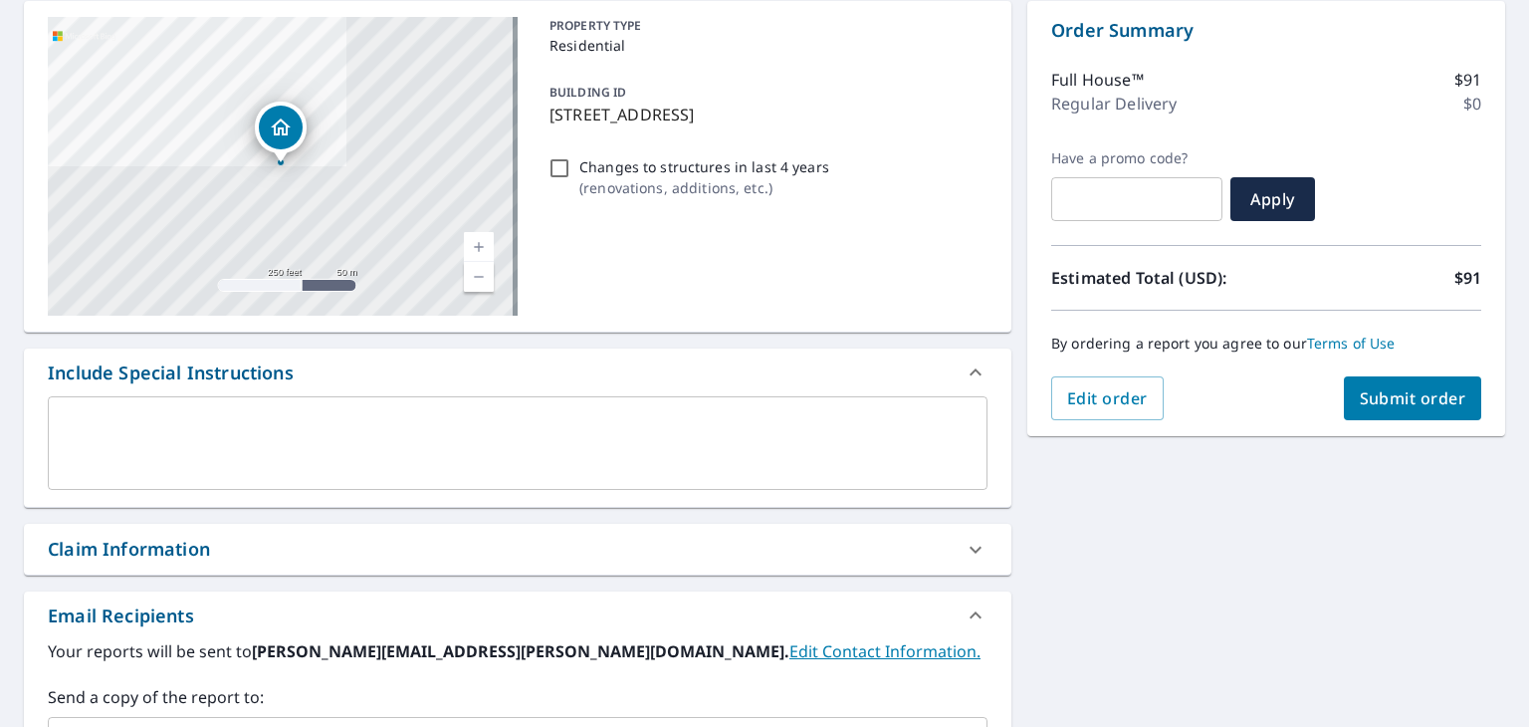
click at [1390, 395] on span "Submit order" at bounding box center [1413, 398] width 107 height 22
checkbox input "true"
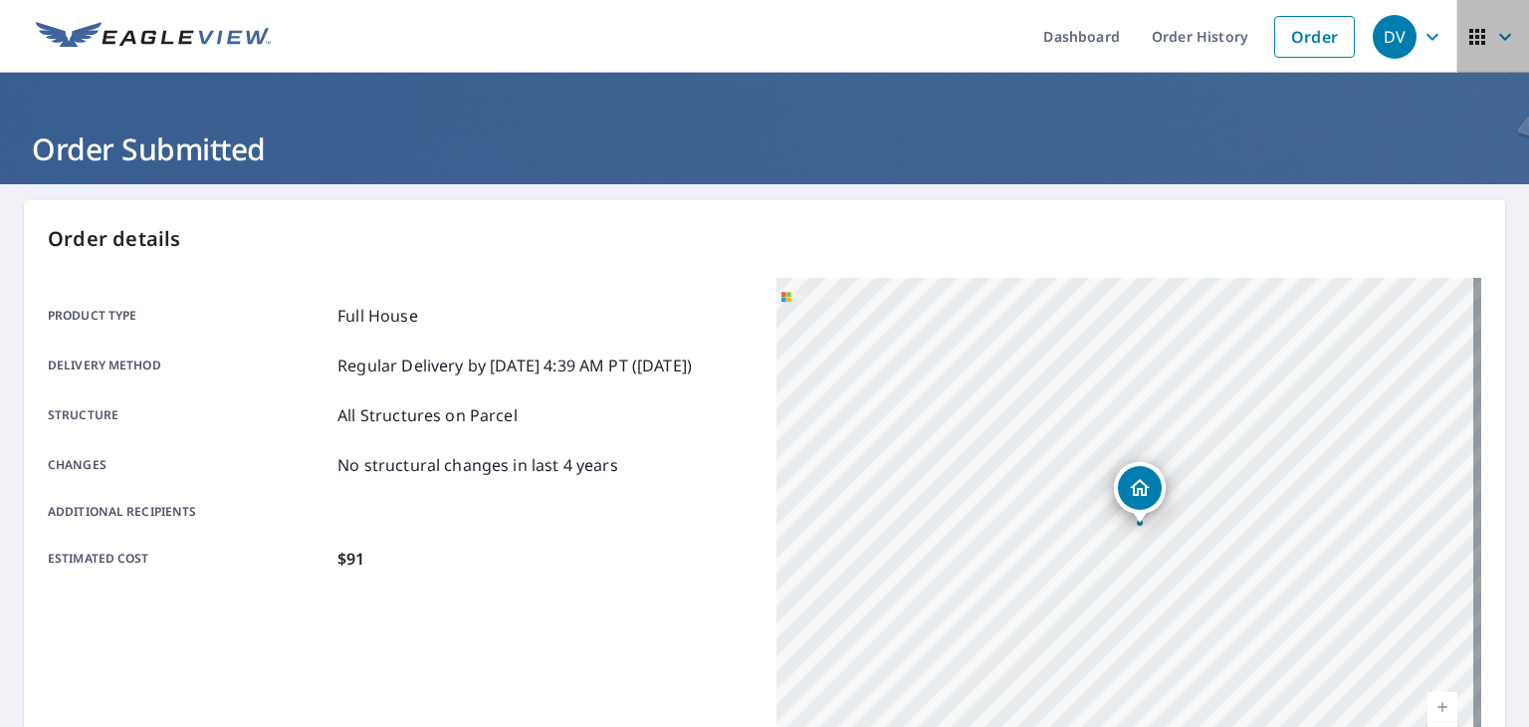
click at [1499, 37] on icon "button" at bounding box center [1505, 36] width 12 height 7
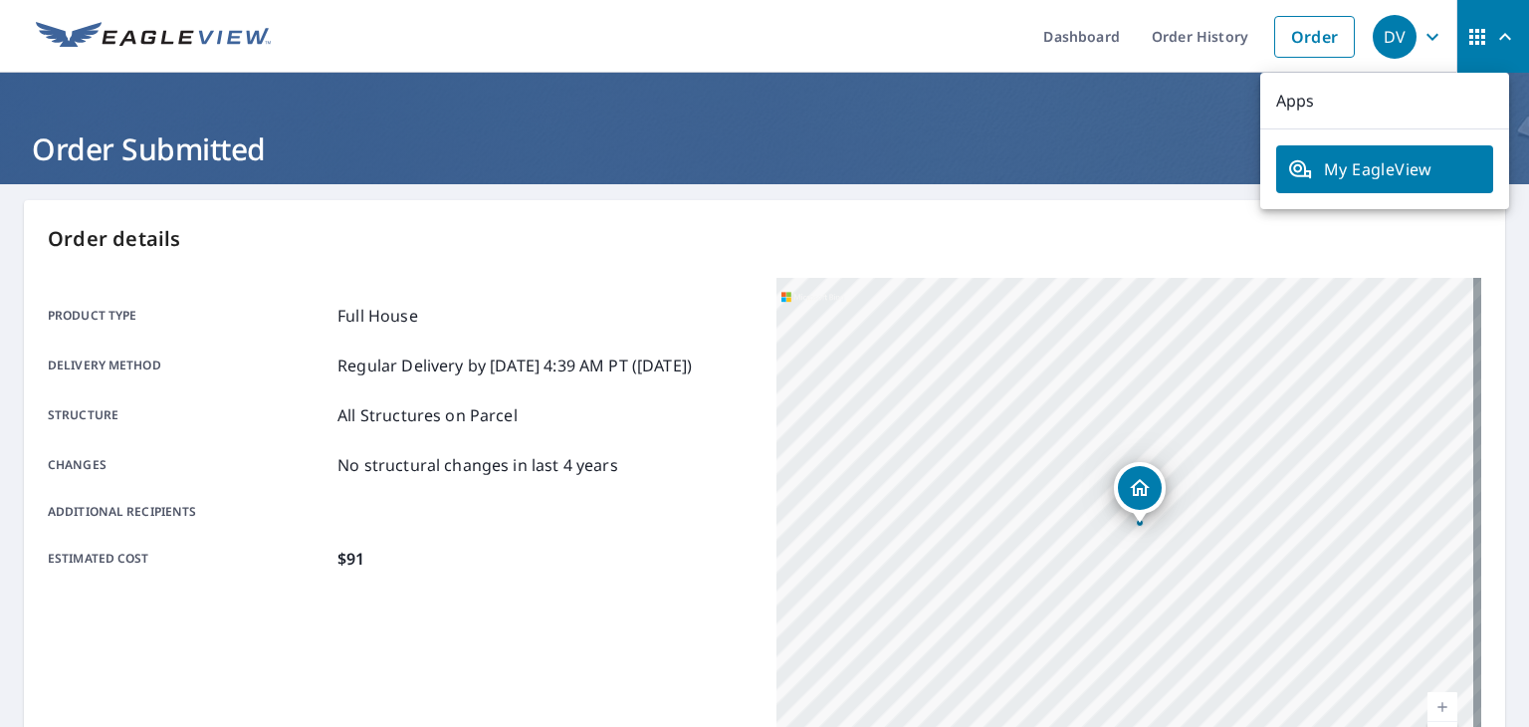
click at [1384, 38] on div "DV" at bounding box center [1395, 37] width 44 height 44
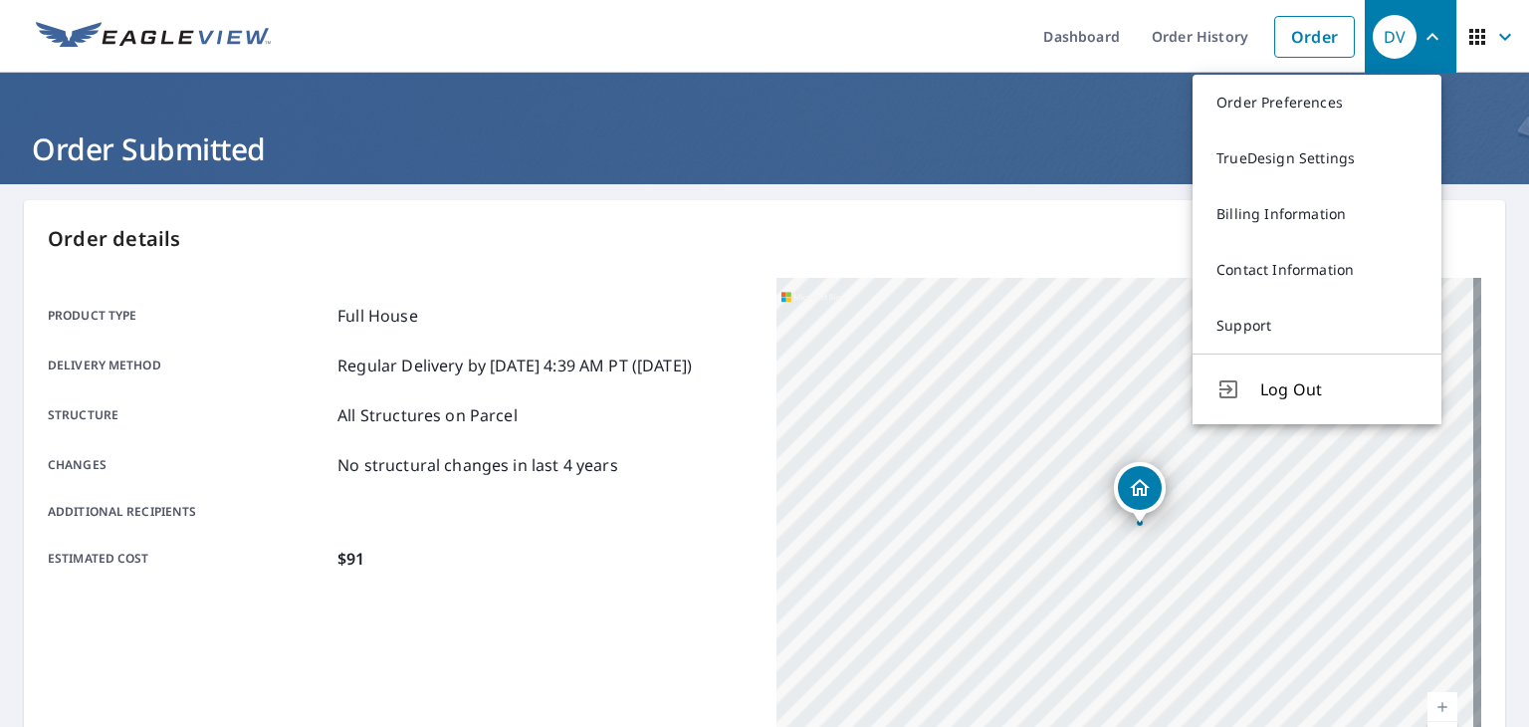
click at [1282, 382] on span "Log Out" at bounding box center [1338, 389] width 157 height 24
